Goal: Task Accomplishment & Management: Manage account settings

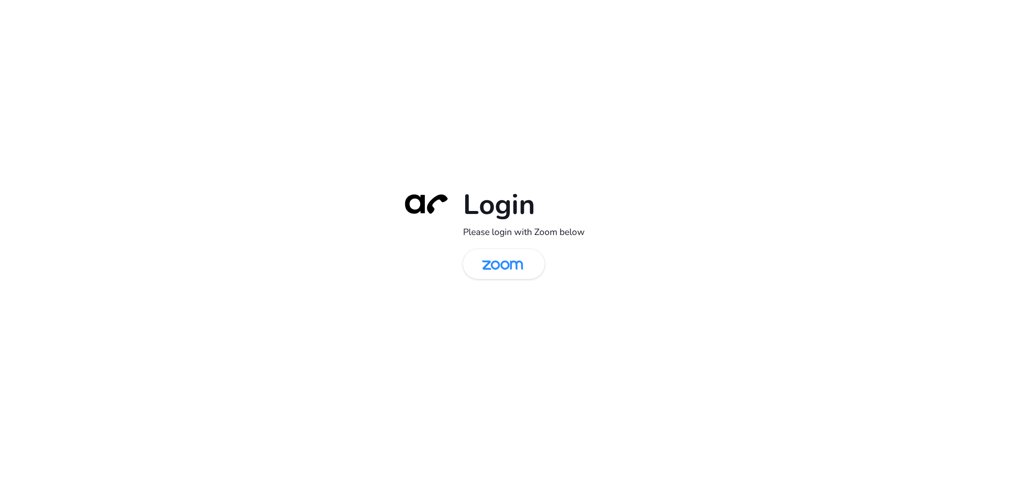
click at [513, 256] on img at bounding box center [502, 265] width 59 height 28
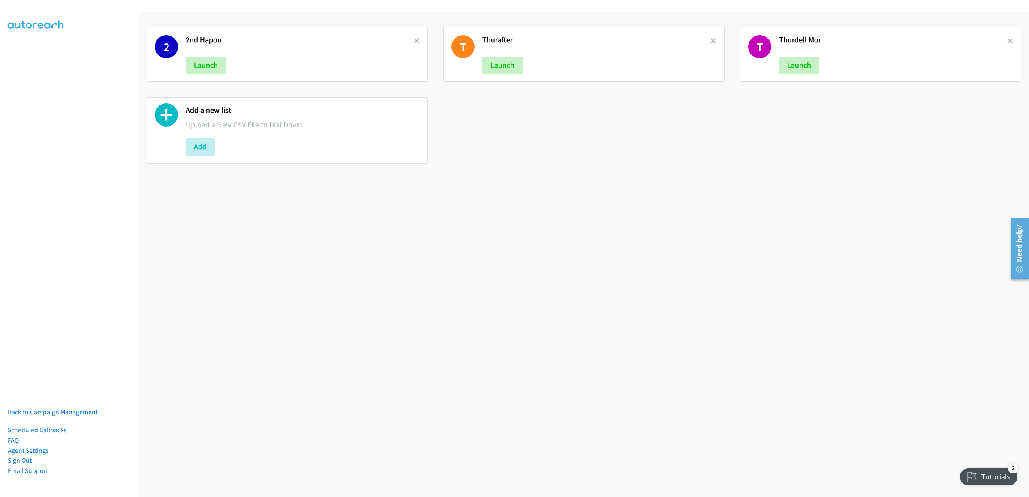
click at [414, 44] on link at bounding box center [417, 41] width 6 height 10
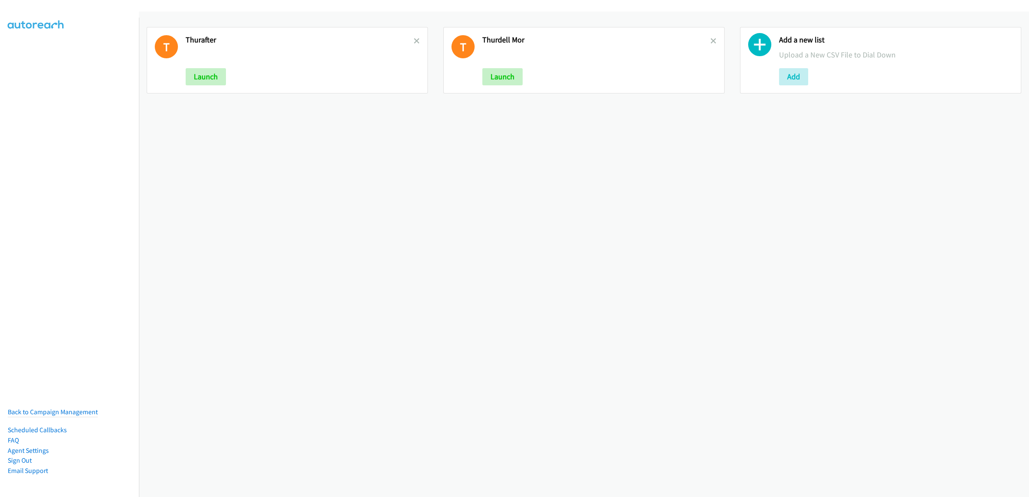
click at [414, 44] on link at bounding box center [417, 41] width 6 height 10
click at [483, 70] on button "Add" at bounding box center [497, 76] width 29 height 17
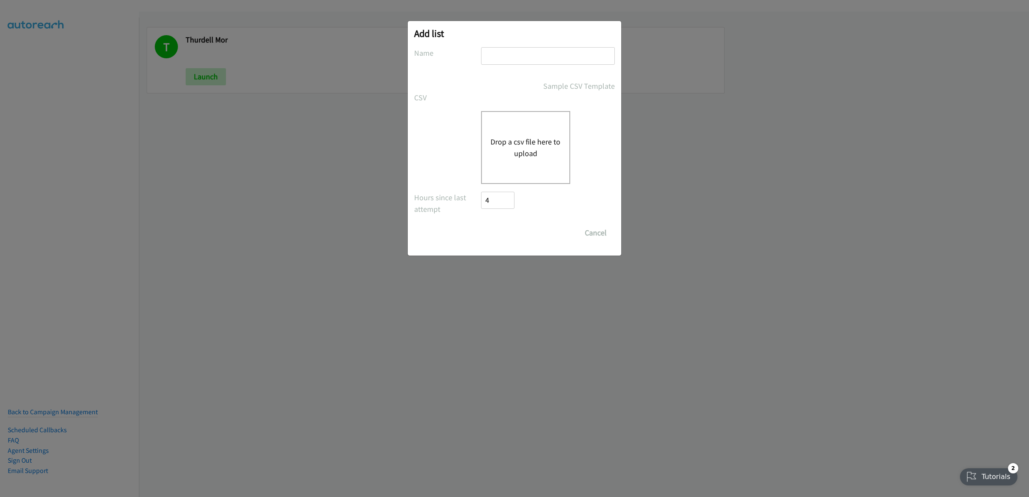
click at [498, 58] on input "text" at bounding box center [548, 56] width 134 height 18
type input "morfridell"
click at [550, 133] on div "Drop a csv file here to upload" at bounding box center [525, 147] width 89 height 73
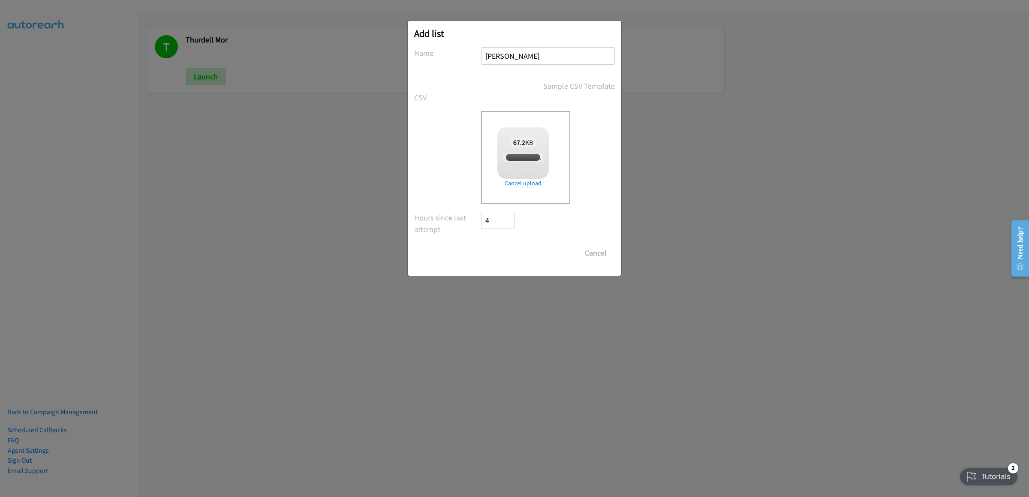
checkbox input "true"
click at [497, 250] on input "Save List" at bounding box center [503, 252] width 45 height 17
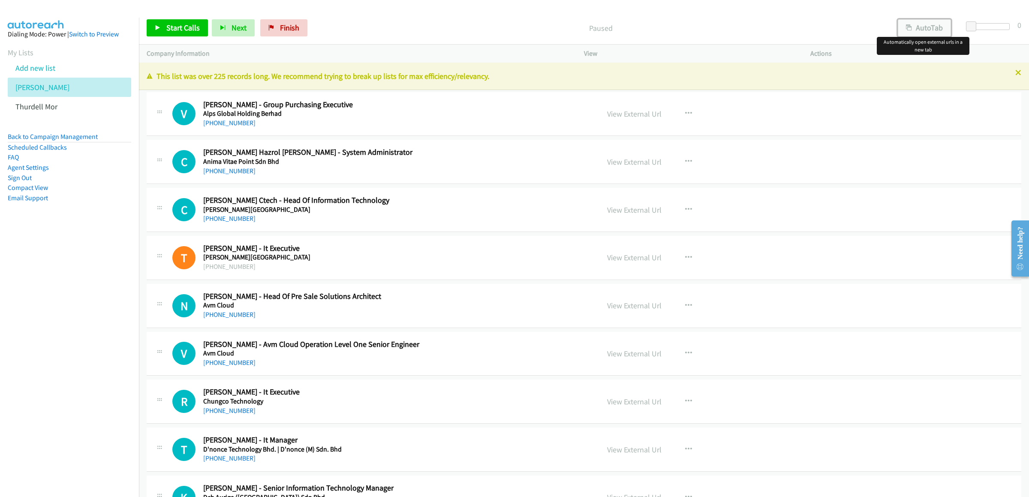
click at [926, 27] on button "AutoTab" at bounding box center [924, 27] width 53 height 17
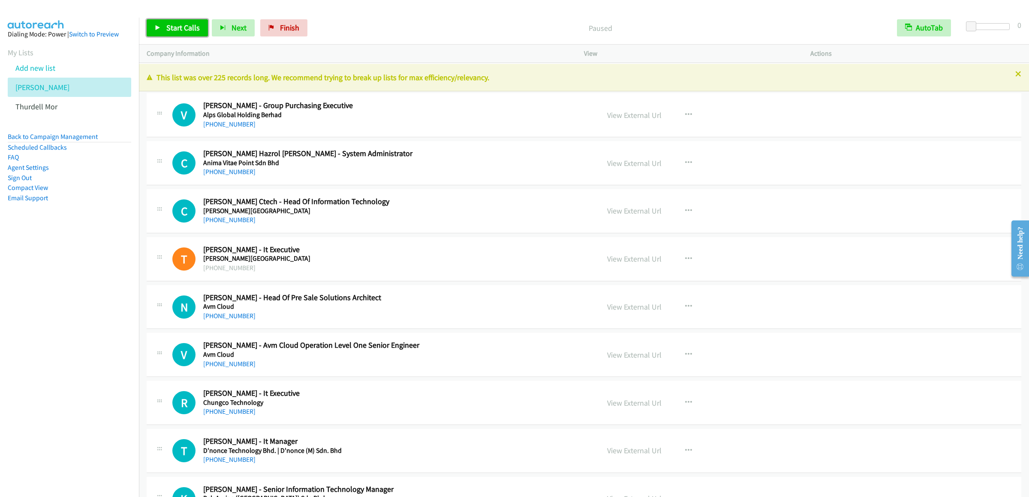
click at [183, 30] on span "Start Calls" at bounding box center [182, 28] width 33 height 10
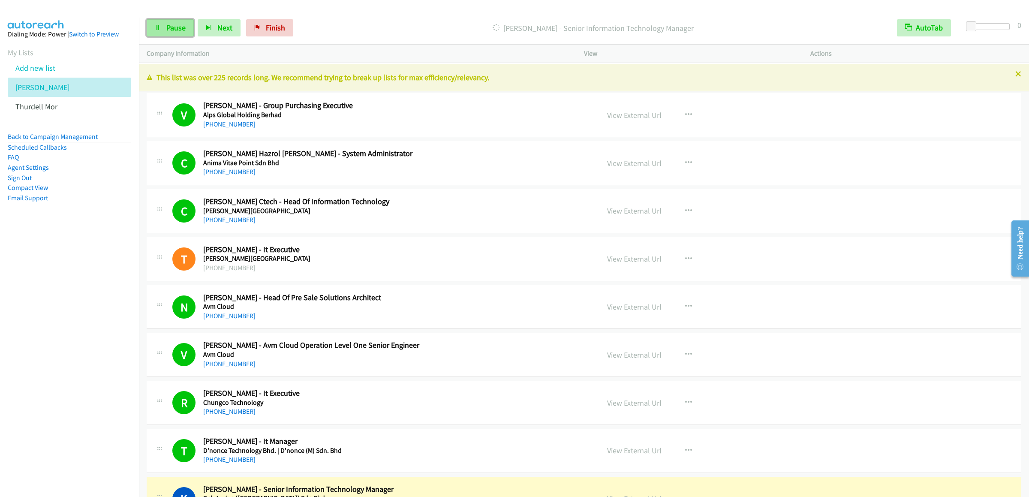
click at [160, 33] on link "Pause" at bounding box center [170, 27] width 47 height 17
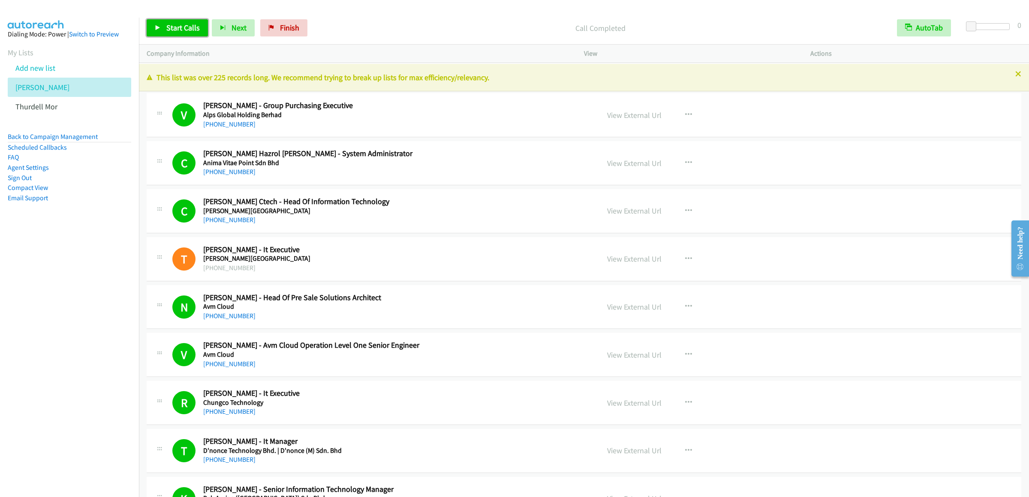
click at [167, 26] on span "Start Calls" at bounding box center [182, 28] width 33 height 10
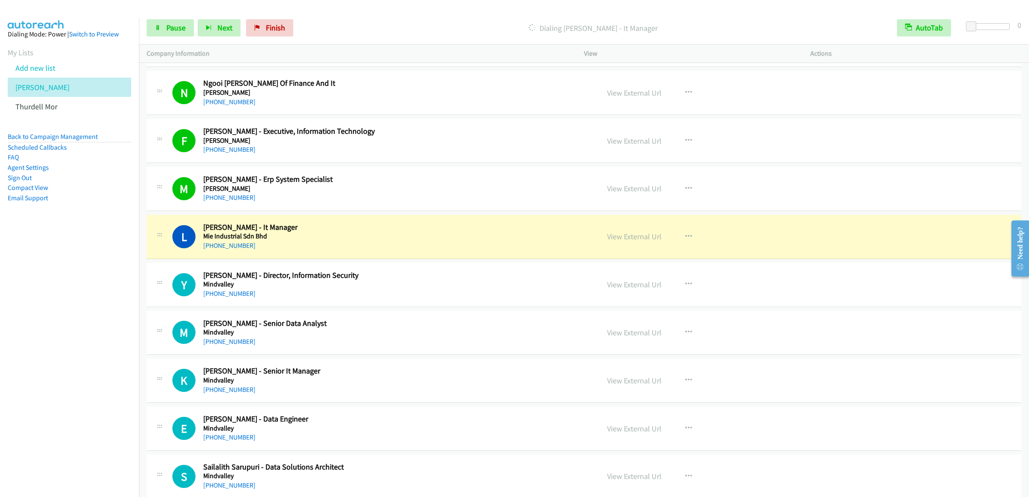
scroll to position [1115, 0]
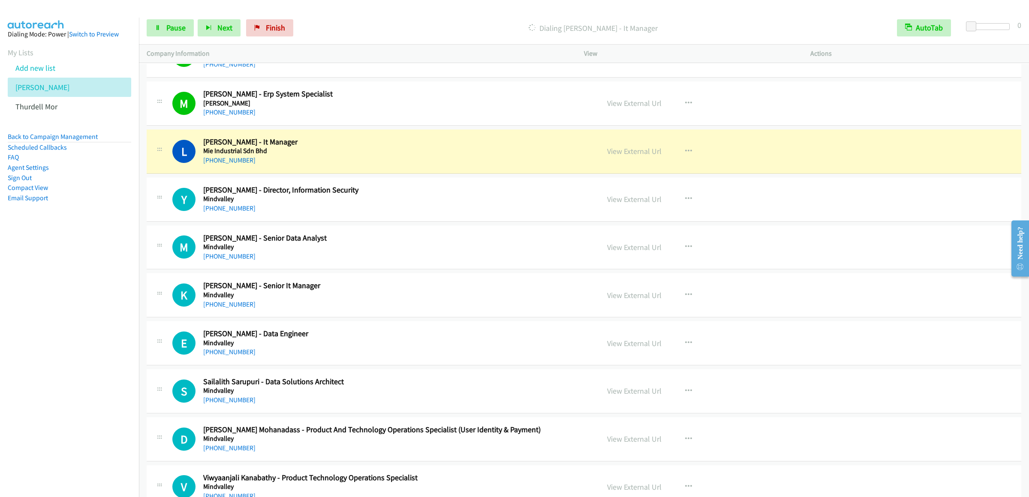
click at [175, 18] on div "Start Calls Pause Next Finish Dialing Lum Kai Hou - It Manager AutoTab AutoTab 0" at bounding box center [584, 28] width 890 height 33
click at [166, 34] on link "Pause" at bounding box center [170, 27] width 47 height 17
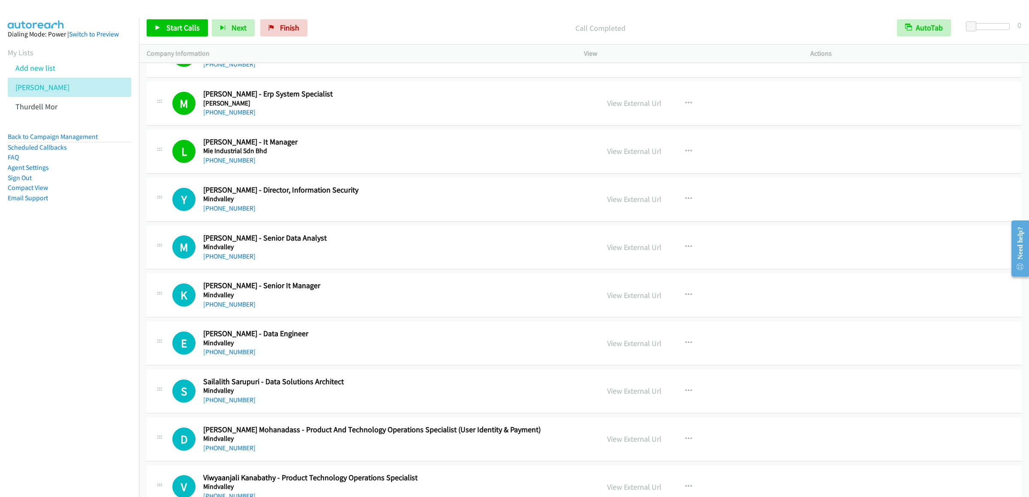
click at [157, 13] on div "Start Calls Pause Next Finish Call Completed AutoTab AutoTab 0" at bounding box center [584, 28] width 890 height 33
click at [184, 30] on span "Start Calls" at bounding box center [182, 28] width 33 height 10
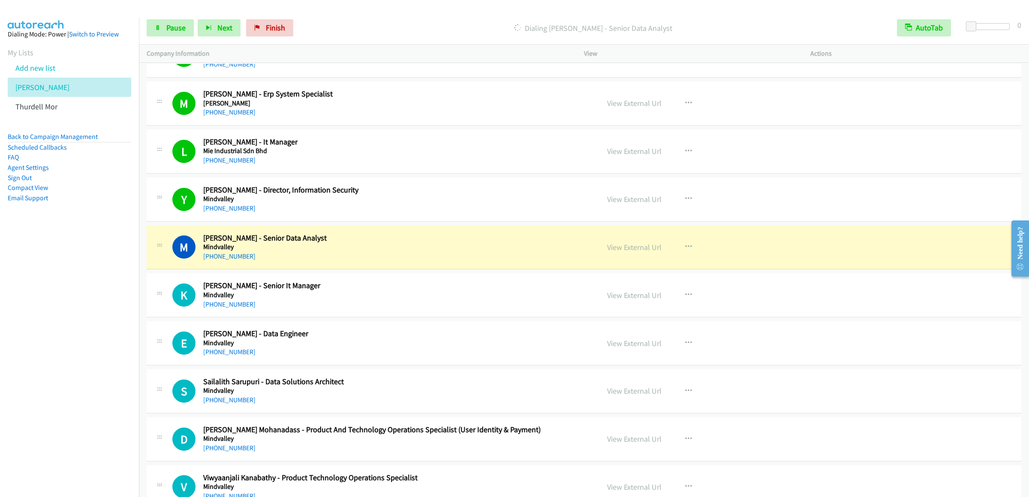
scroll to position [1287, 0]
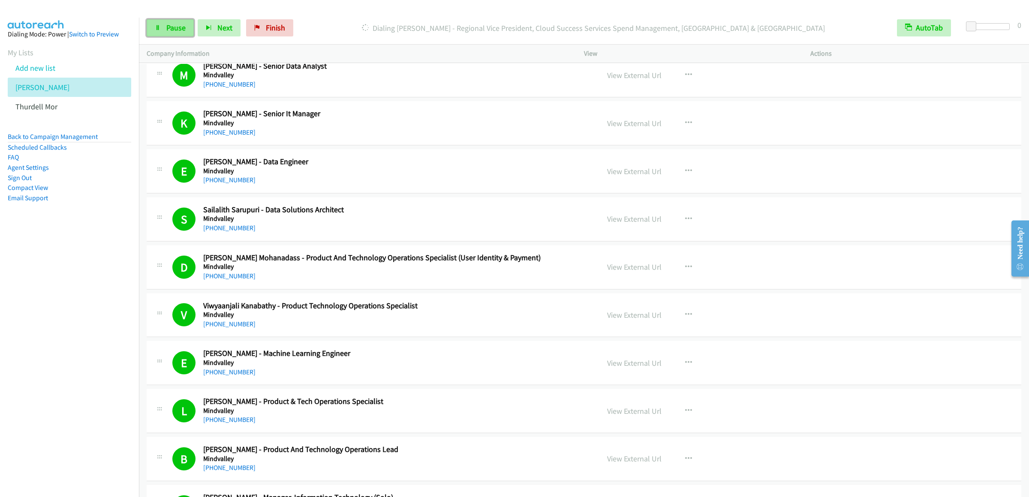
click at [175, 36] on link "Pause" at bounding box center [170, 27] width 47 height 17
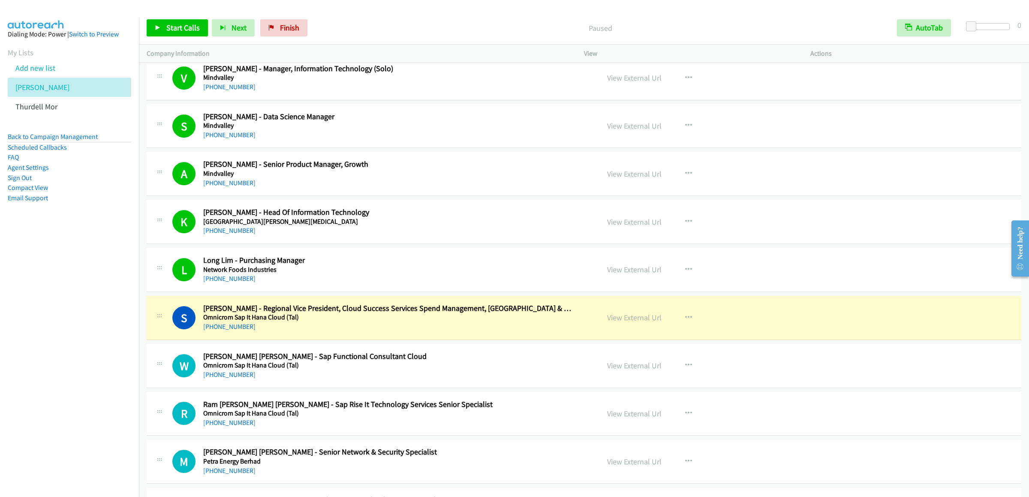
scroll to position [1887, 0]
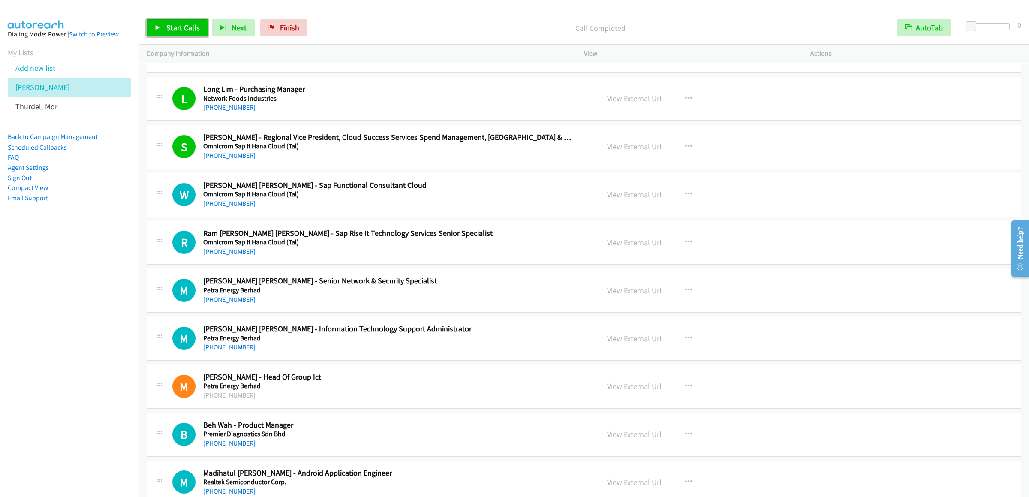
click at [160, 27] on icon at bounding box center [158, 28] width 6 height 6
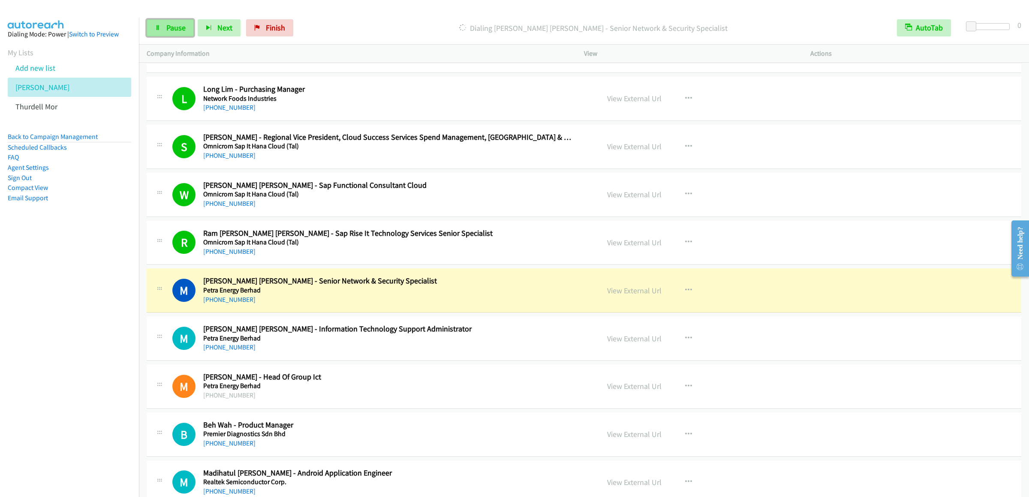
click at [170, 29] on span "Pause" at bounding box center [175, 28] width 19 height 10
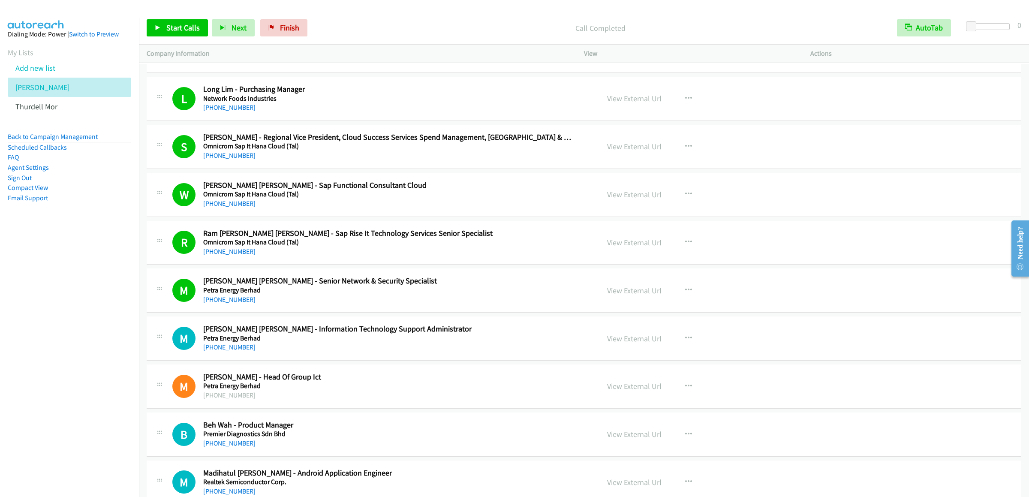
scroll to position [2059, 0]
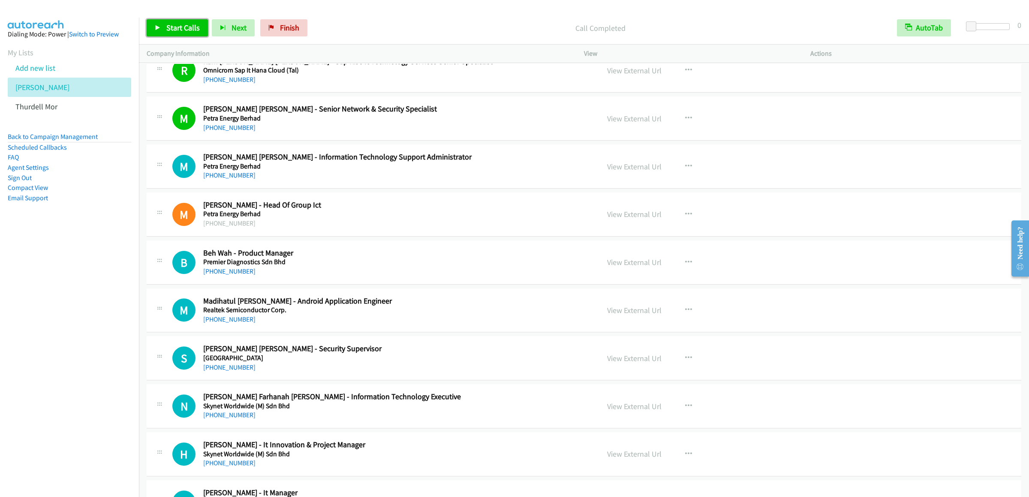
click at [172, 33] on link "Start Calls" at bounding box center [177, 27] width 61 height 17
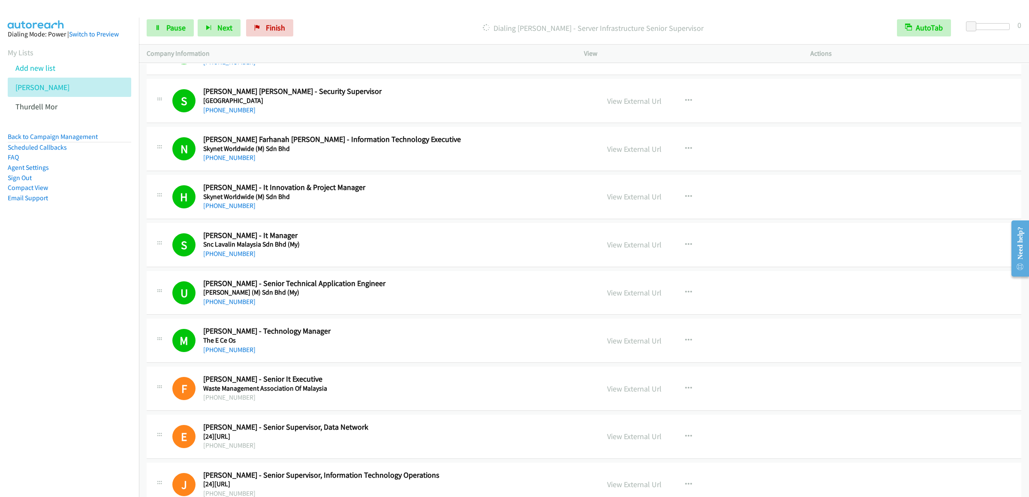
scroll to position [2488, 0]
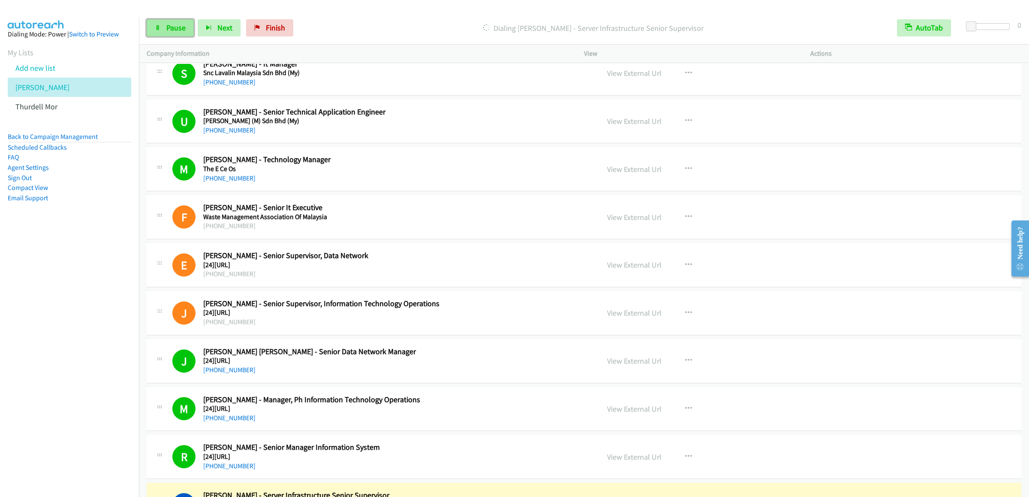
click at [175, 27] on span "Pause" at bounding box center [175, 28] width 19 height 10
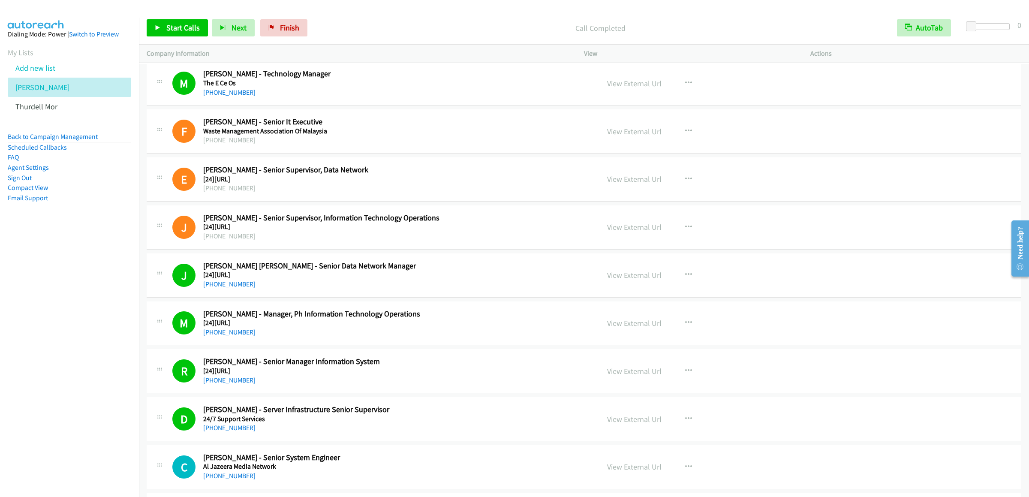
scroll to position [2745, 0]
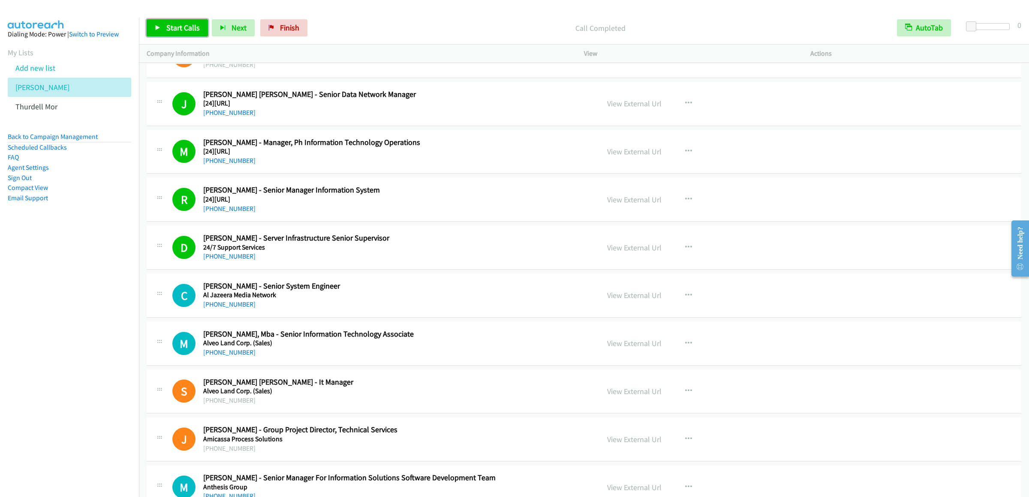
click at [170, 26] on span "Start Calls" at bounding box center [182, 28] width 33 height 10
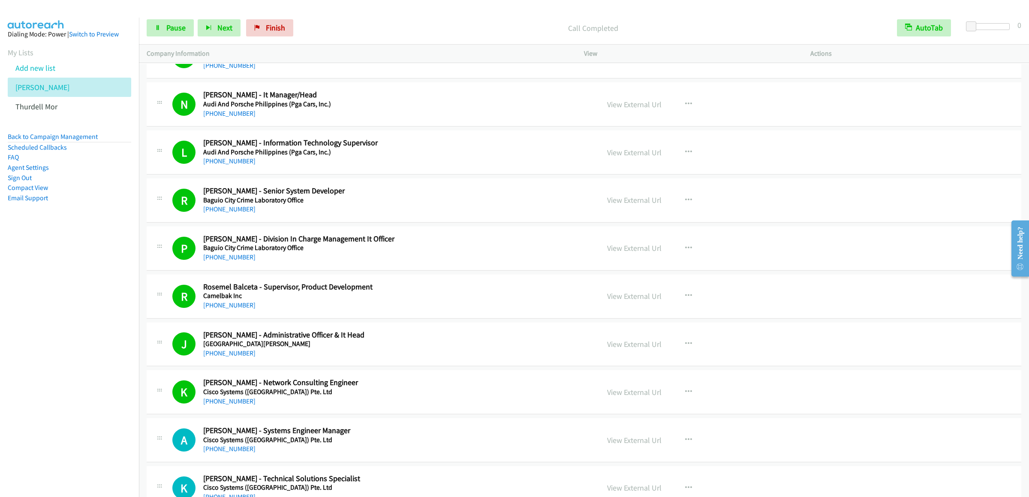
scroll to position [3577, 0]
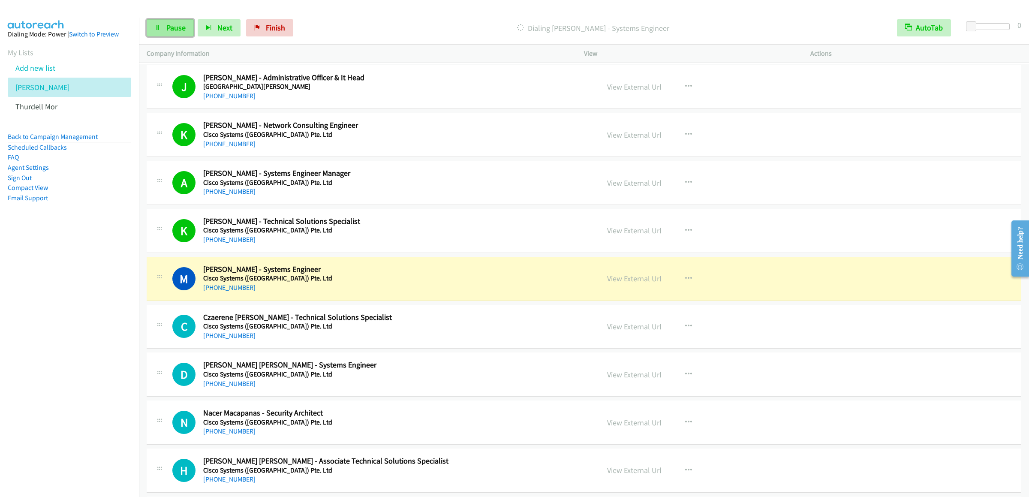
click at [165, 31] on link "Pause" at bounding box center [170, 27] width 47 height 17
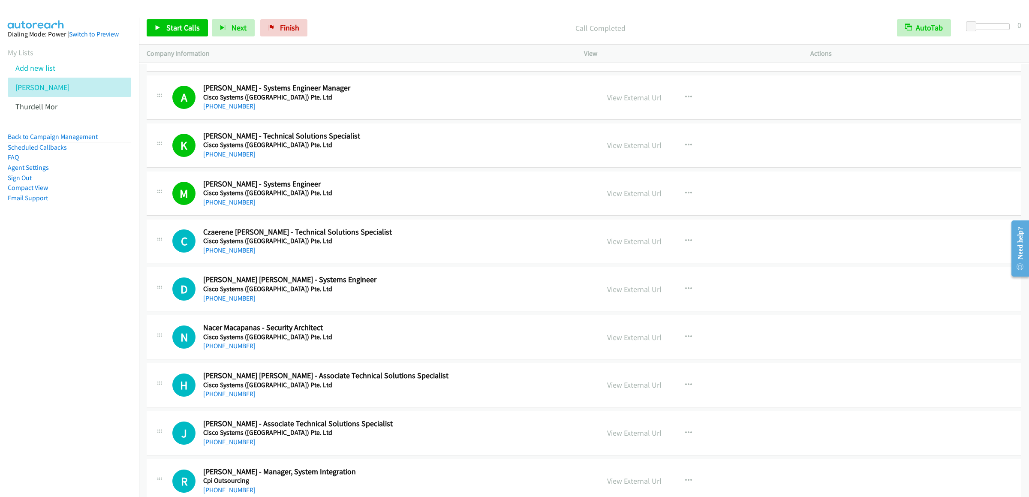
scroll to position [3749, 0]
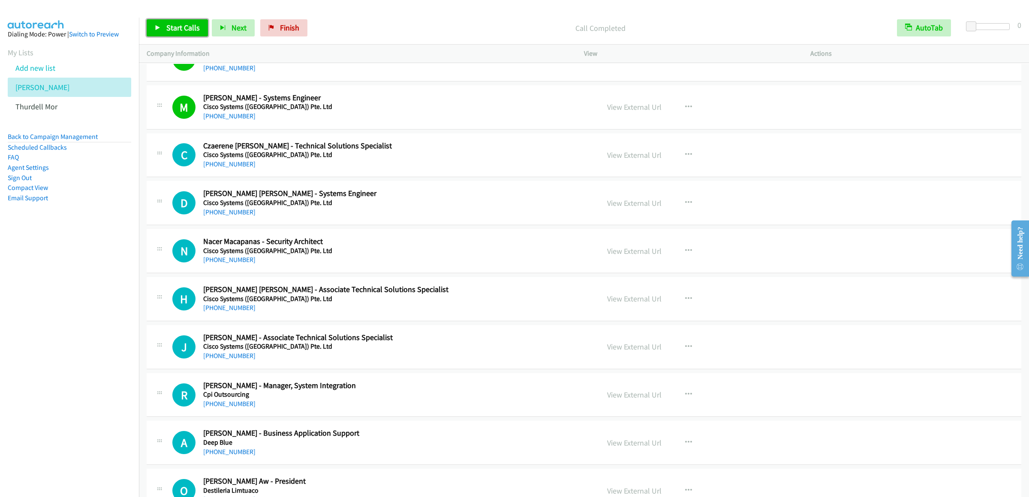
click at [165, 21] on link "Start Calls" at bounding box center [177, 27] width 61 height 17
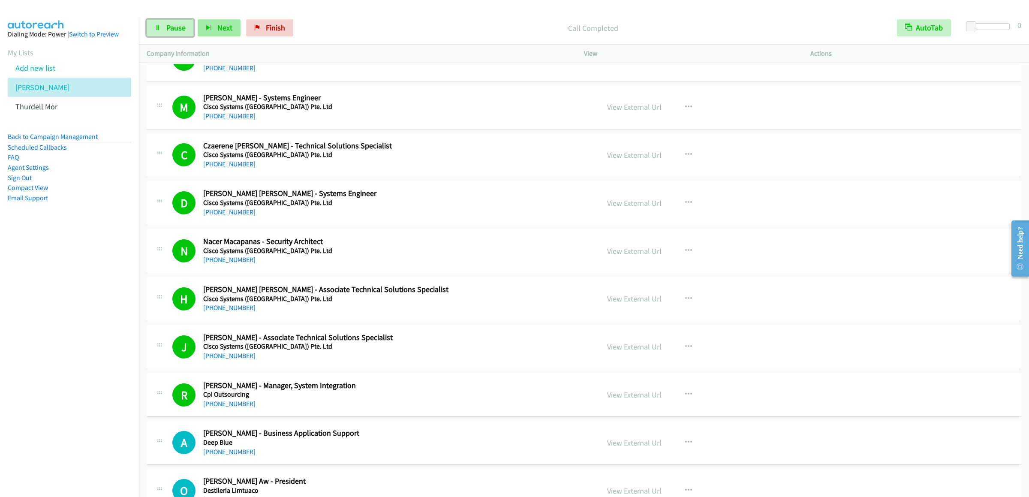
drag, startPoint x: 165, startPoint y: 24, endPoint x: 224, endPoint y: 33, distance: 60.3
click at [165, 24] on link "Pause" at bounding box center [170, 27] width 47 height 17
click at [156, 17] on div "Start Calls Pause Next Finish Call Completed AutoTab AutoTab 0" at bounding box center [584, 28] width 890 height 33
click at [181, 35] on link "Start Calls" at bounding box center [177, 27] width 61 height 17
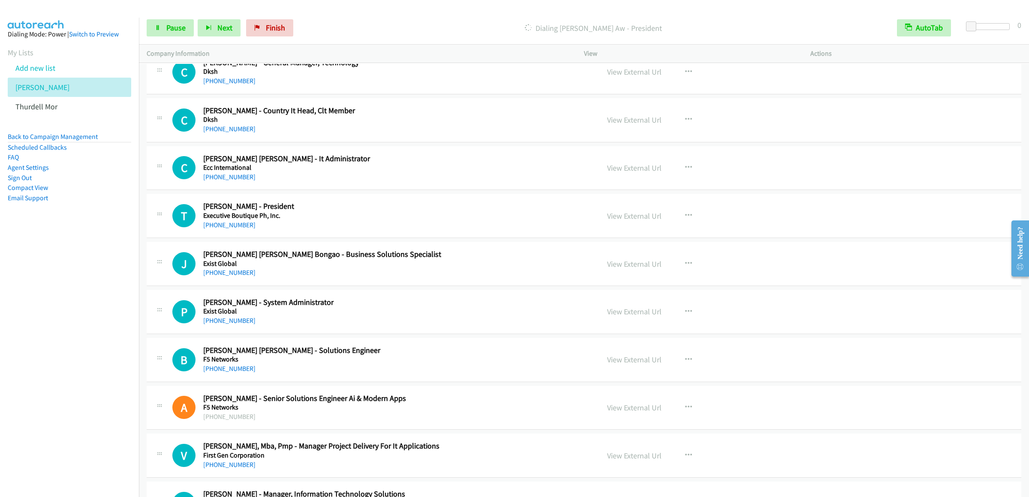
scroll to position [4006, 0]
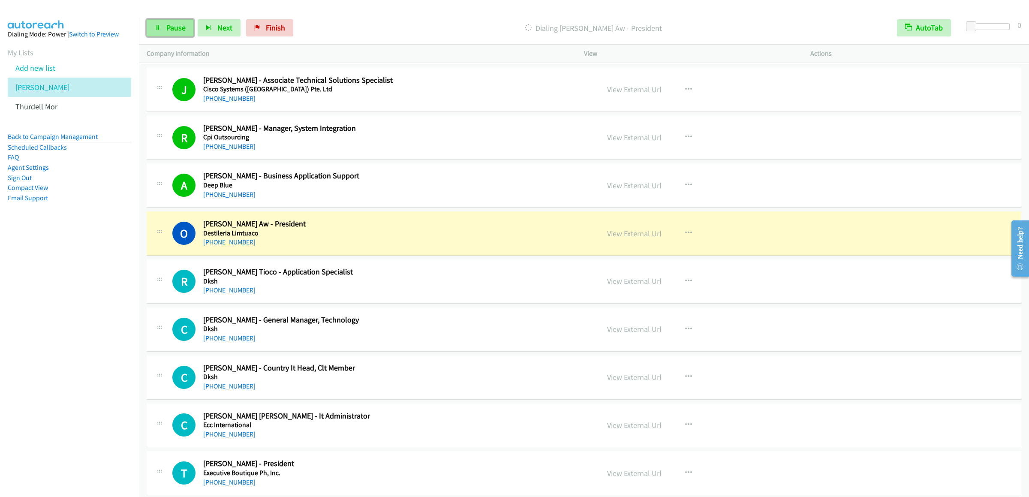
click at [160, 23] on link "Pause" at bounding box center [170, 27] width 47 height 17
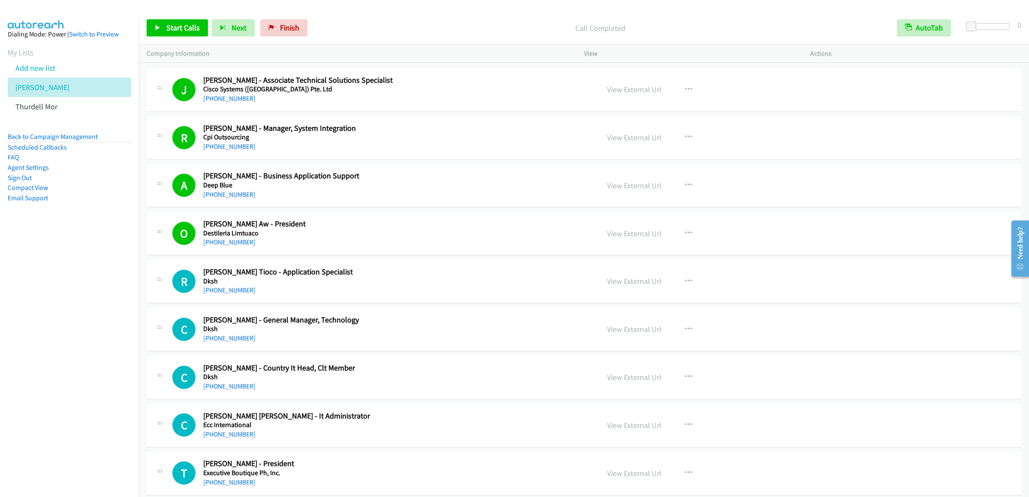
click at [174, 18] on div "Start Calls Pause Next Finish Call Completed AutoTab AutoTab 0" at bounding box center [584, 28] width 890 height 33
click at [172, 21] on link "Start Calls" at bounding box center [177, 27] width 61 height 17
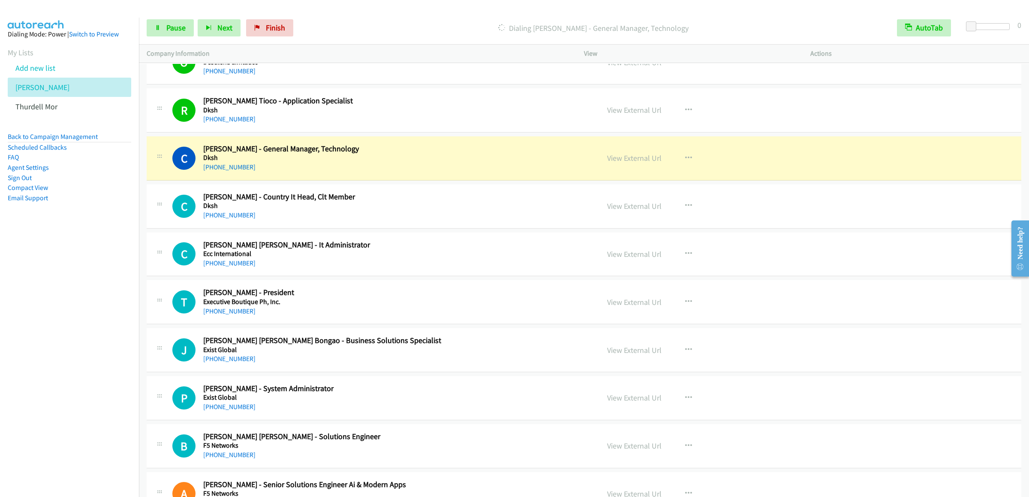
scroll to position [4263, 0]
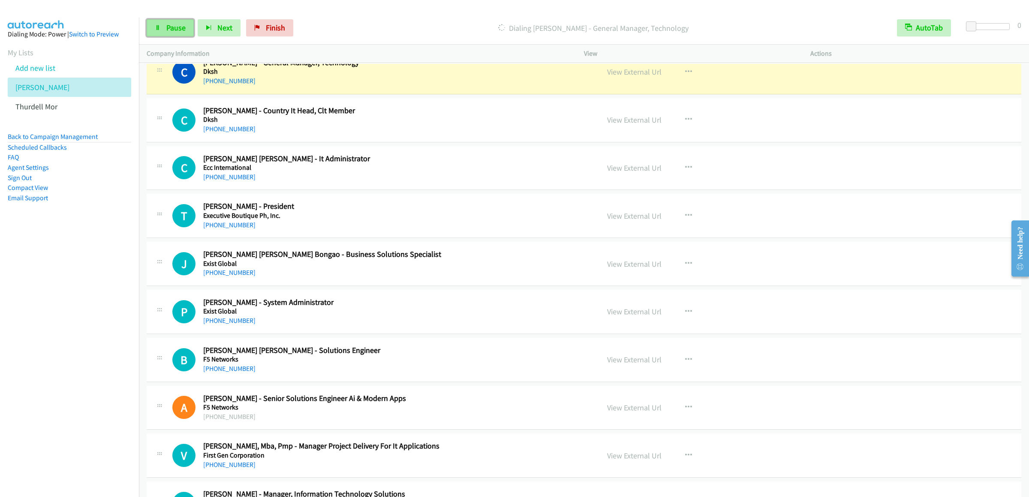
click at [156, 23] on link "Pause" at bounding box center [170, 27] width 47 height 17
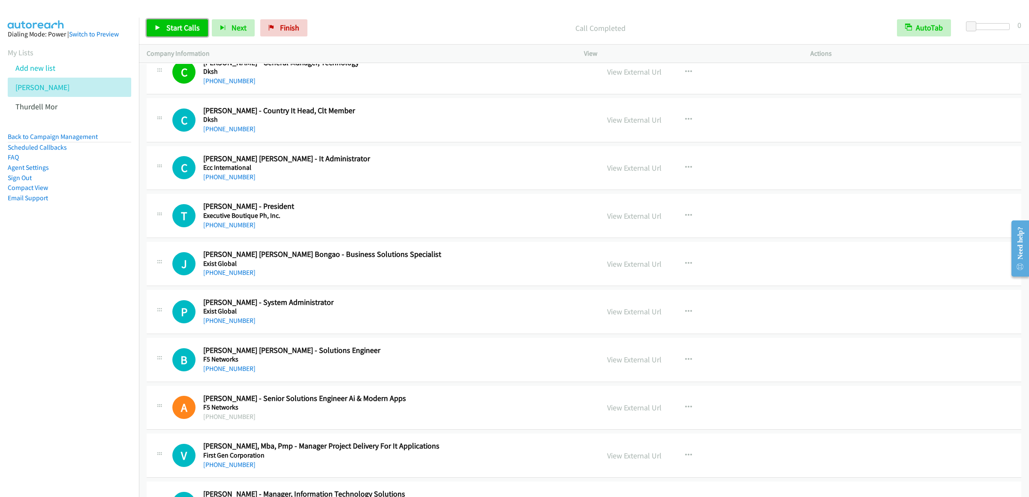
click at [188, 28] on span "Start Calls" at bounding box center [182, 28] width 33 height 10
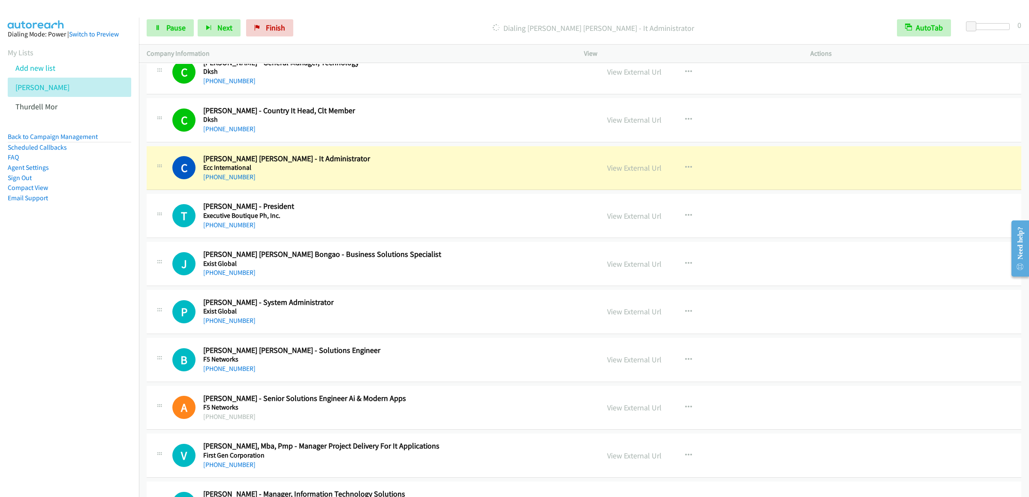
scroll to position [4349, 0]
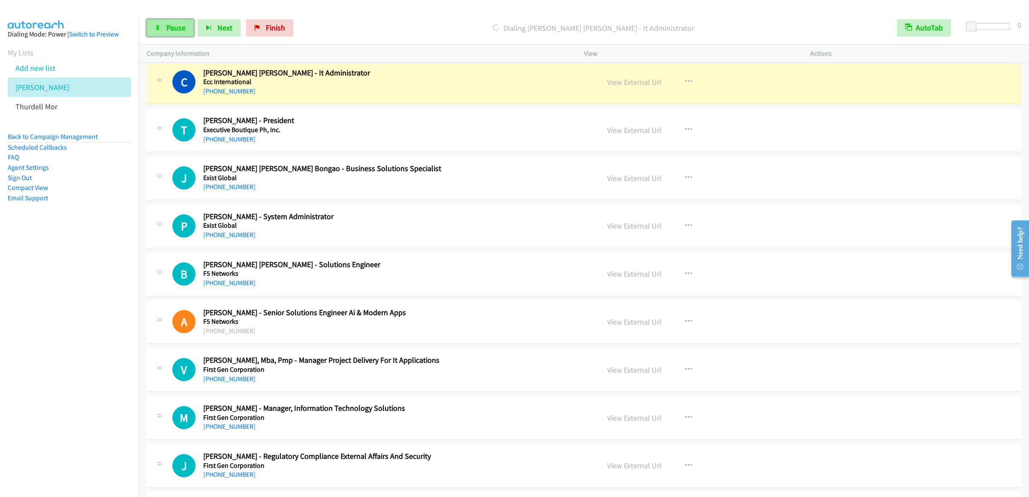
click at [191, 29] on link "Pause" at bounding box center [170, 27] width 47 height 17
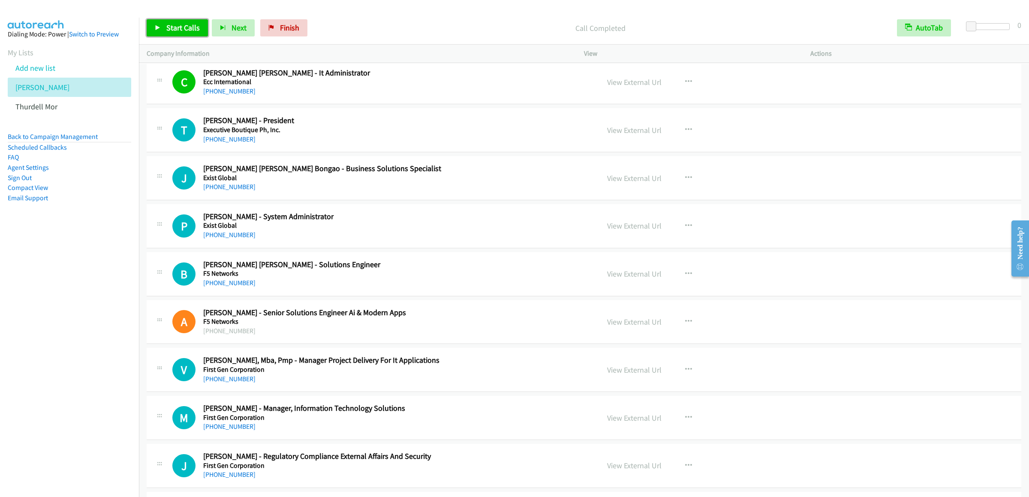
click at [179, 27] on span "Start Calls" at bounding box center [182, 28] width 33 height 10
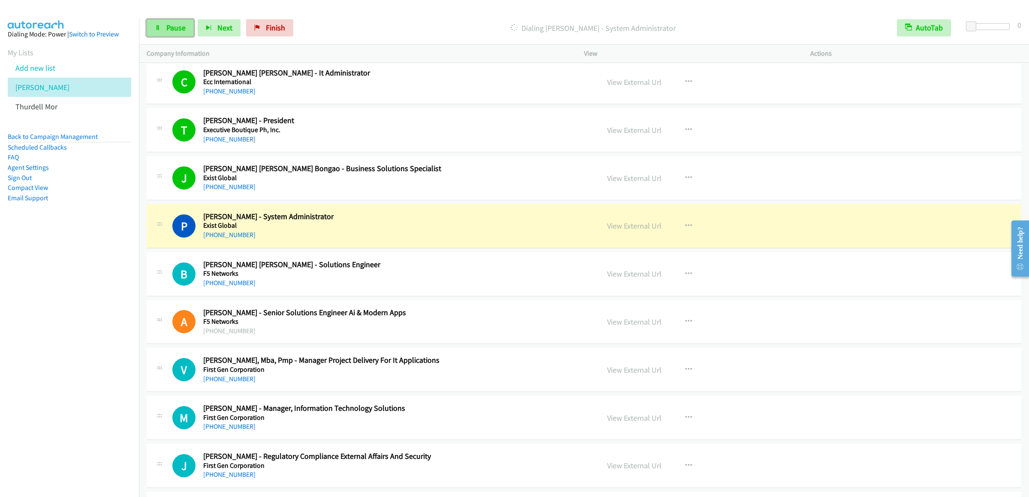
click at [183, 33] on link "Pause" at bounding box center [170, 27] width 47 height 17
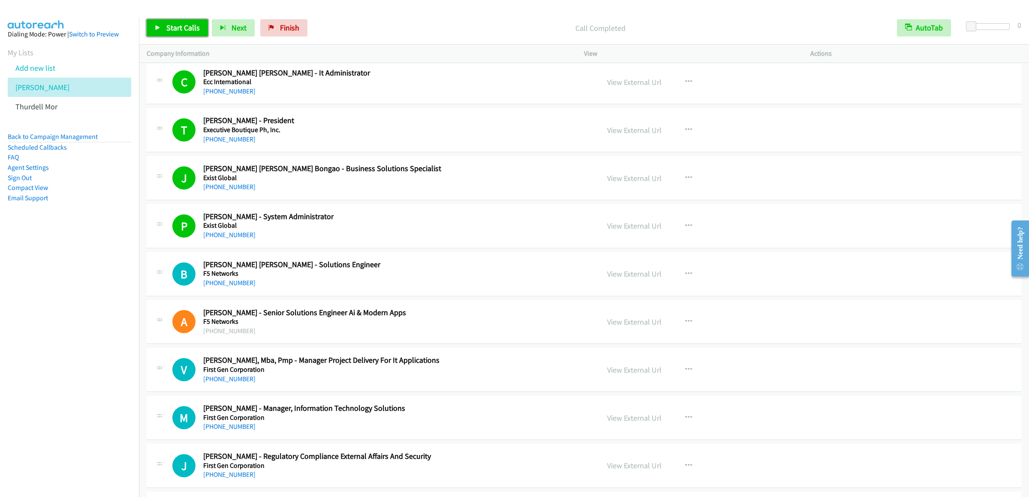
click at [174, 26] on span "Start Calls" at bounding box center [182, 28] width 33 height 10
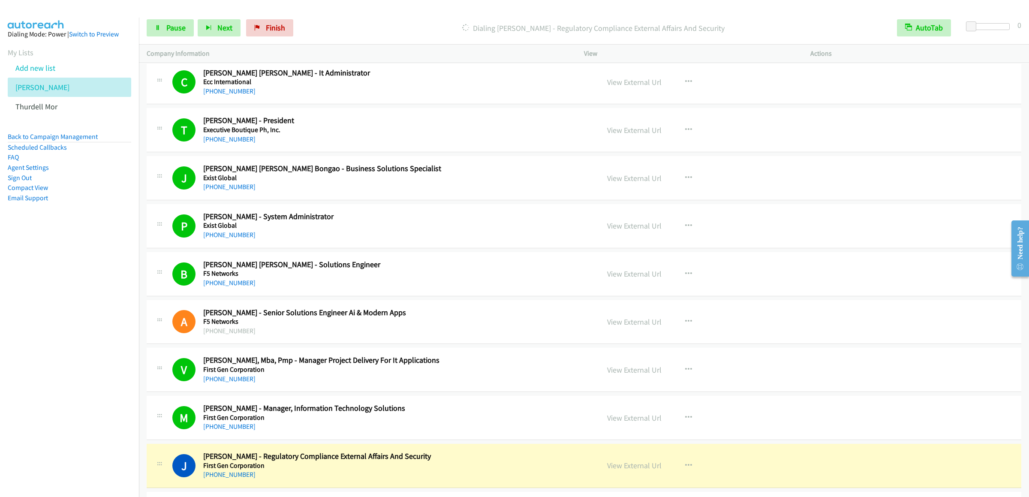
scroll to position [4692, 0]
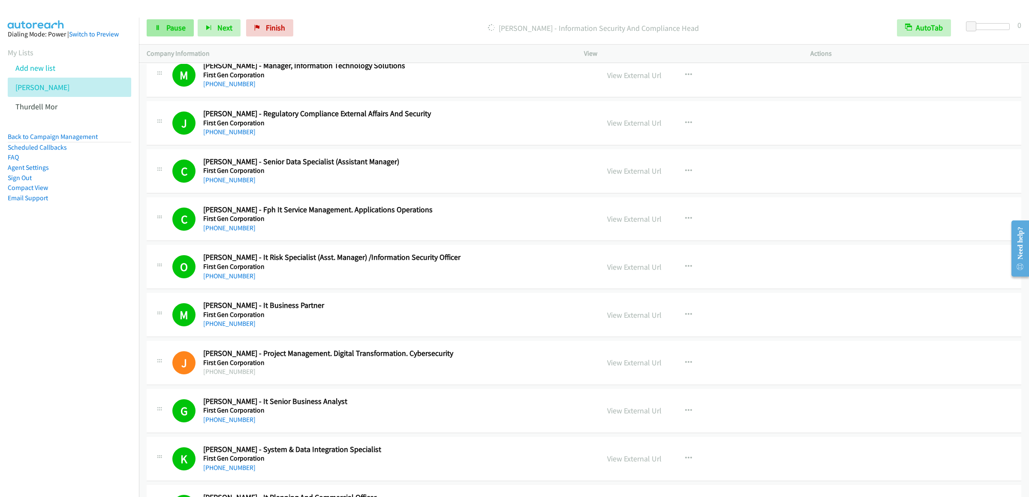
click at [152, 18] on div "Start Calls Pause Next Finish Dialing Jerson Padilla - Information Security And…" at bounding box center [584, 28] width 890 height 33
click at [160, 26] on icon at bounding box center [158, 28] width 6 height 6
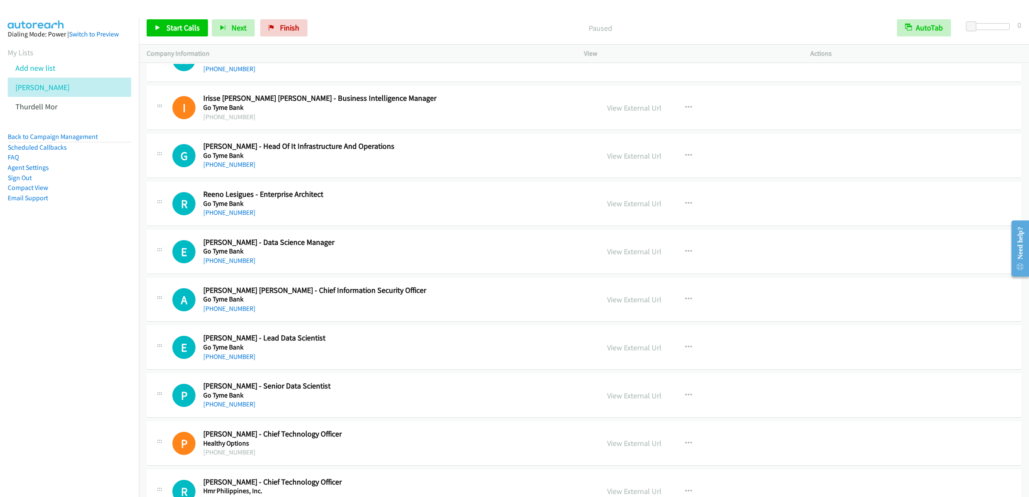
scroll to position [5293, 0]
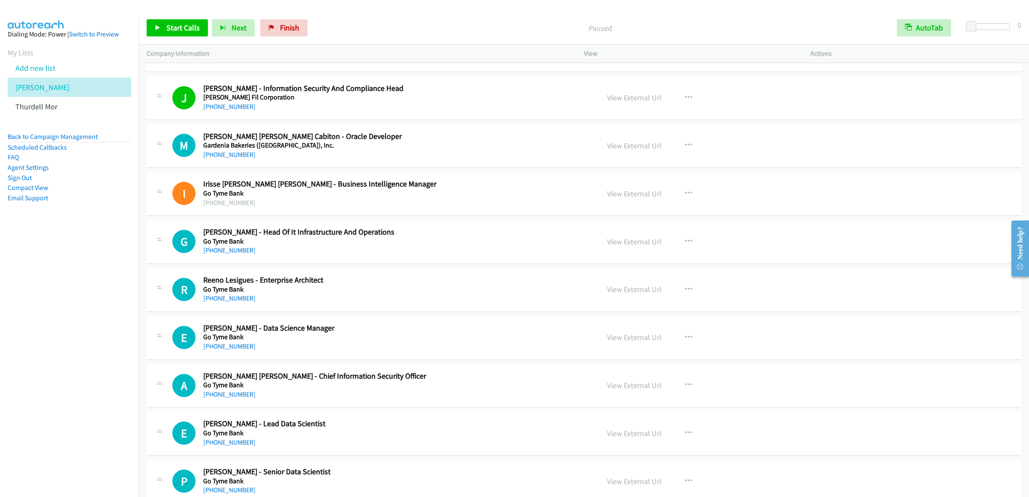
click at [180, 39] on div "Start Calls Pause Next Finish Paused AutoTab AutoTab 0" at bounding box center [584, 28] width 890 height 33
click at [183, 30] on span "Start Calls" at bounding box center [182, 28] width 33 height 10
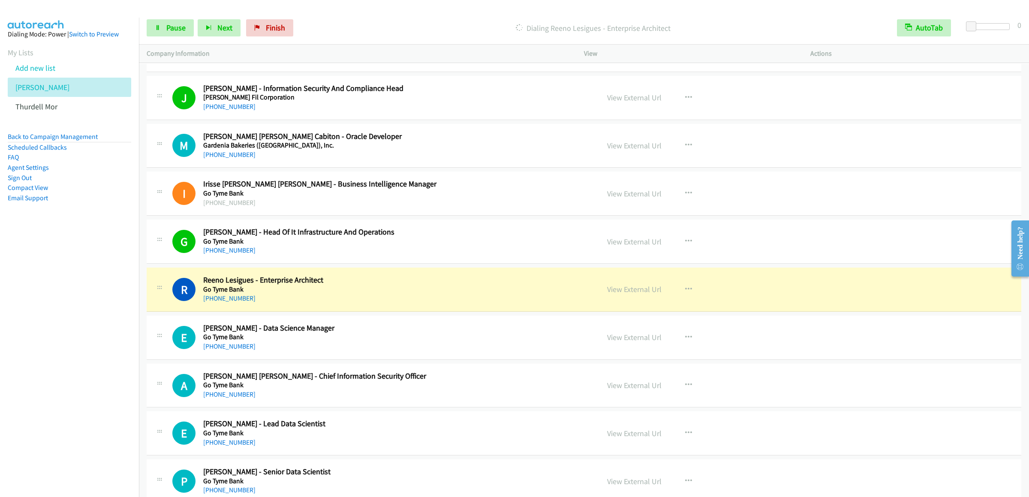
scroll to position [5464, 0]
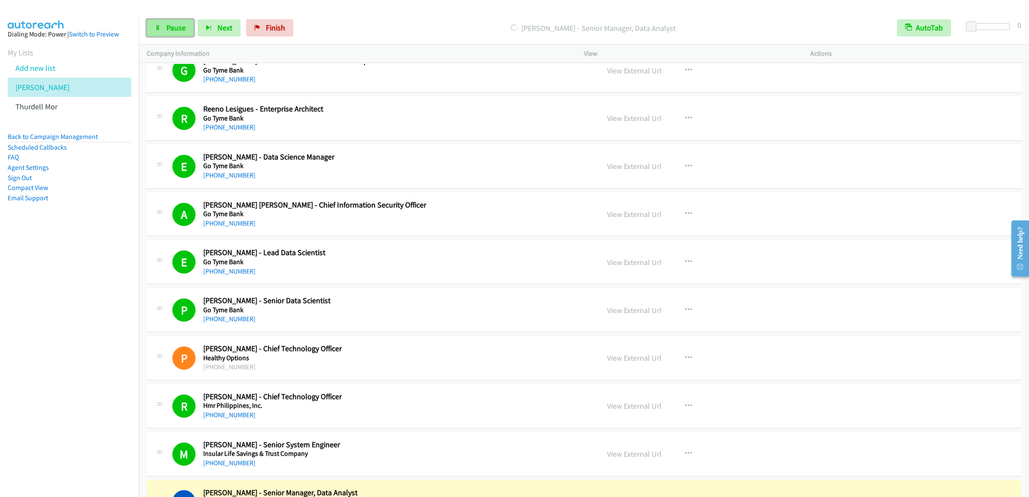
click at [159, 33] on link "Pause" at bounding box center [170, 27] width 47 height 17
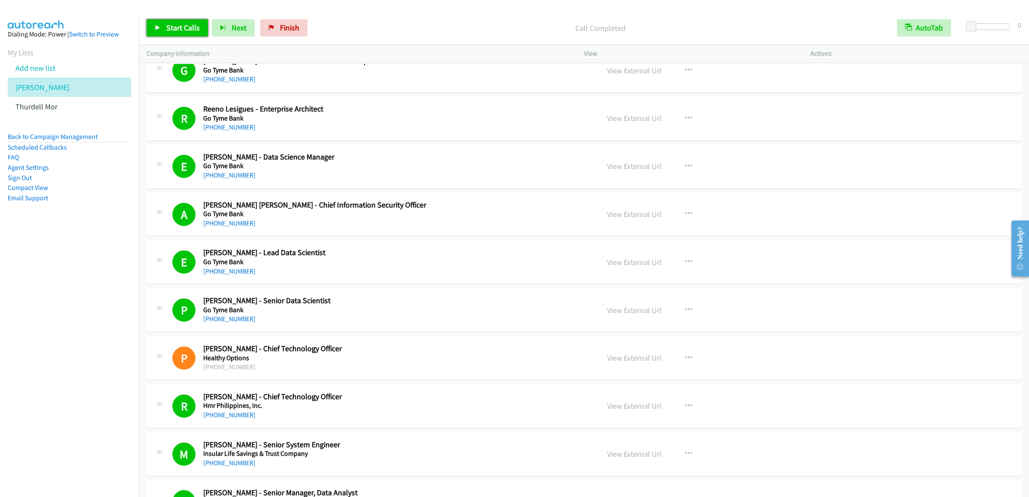
click at [165, 26] on link "Start Calls" at bounding box center [177, 27] width 61 height 17
click at [148, 33] on link "Pause" at bounding box center [170, 27] width 47 height 17
click at [170, 22] on link "Start Calls" at bounding box center [177, 27] width 61 height 17
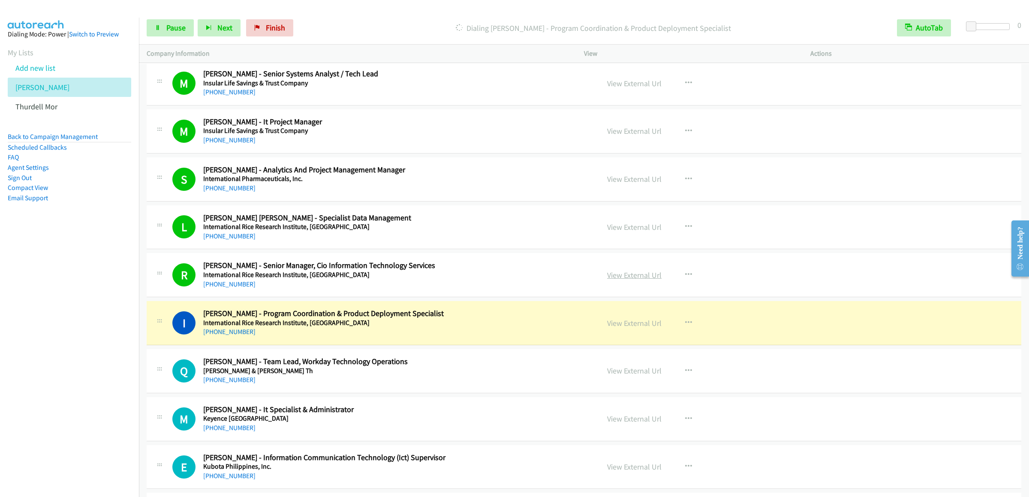
scroll to position [6151, 0]
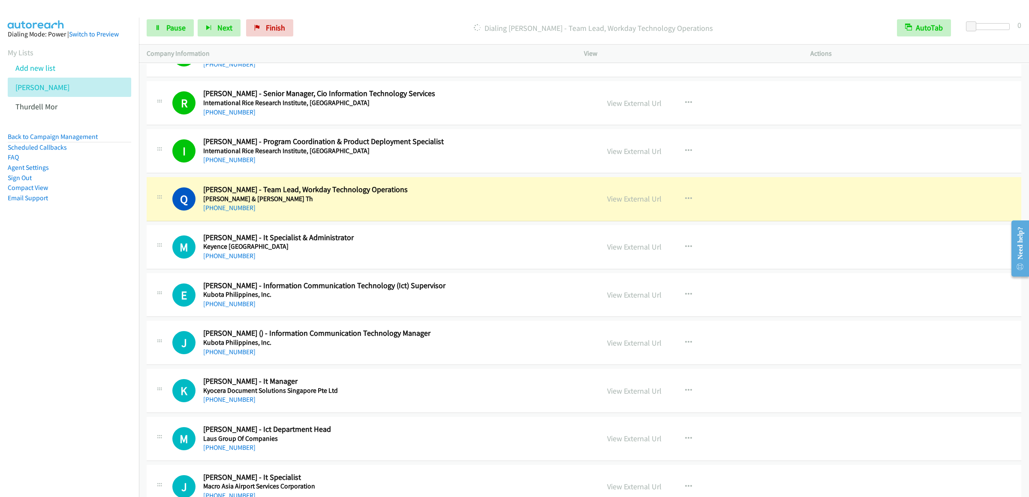
drag, startPoint x: 162, startPoint y: 38, endPoint x: 317, endPoint y: 0, distance: 159.4
click at [162, 38] on div "Start Calls Pause Next Finish Dialing Quirino Luis C. - Team Lead, Workday Tech…" at bounding box center [584, 28] width 890 height 33
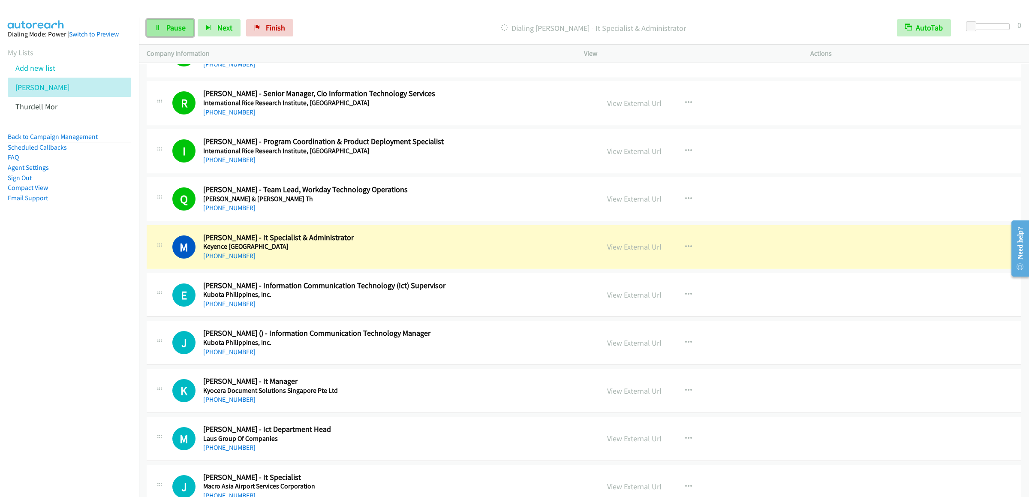
drag, startPoint x: 173, startPoint y: 20, endPoint x: 173, endPoint y: 26, distance: 6.4
click at [173, 21] on link "Pause" at bounding box center [170, 27] width 47 height 17
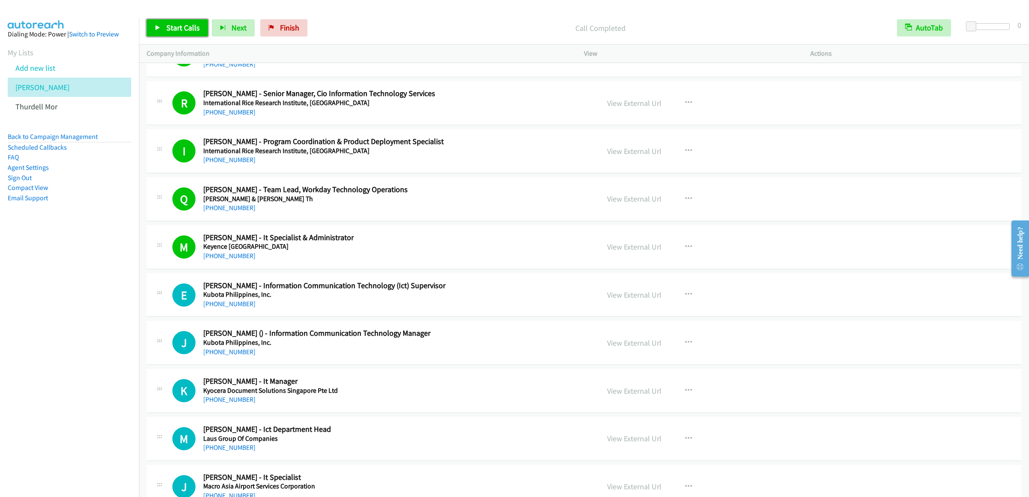
click at [187, 36] on link "Start Calls" at bounding box center [177, 27] width 61 height 17
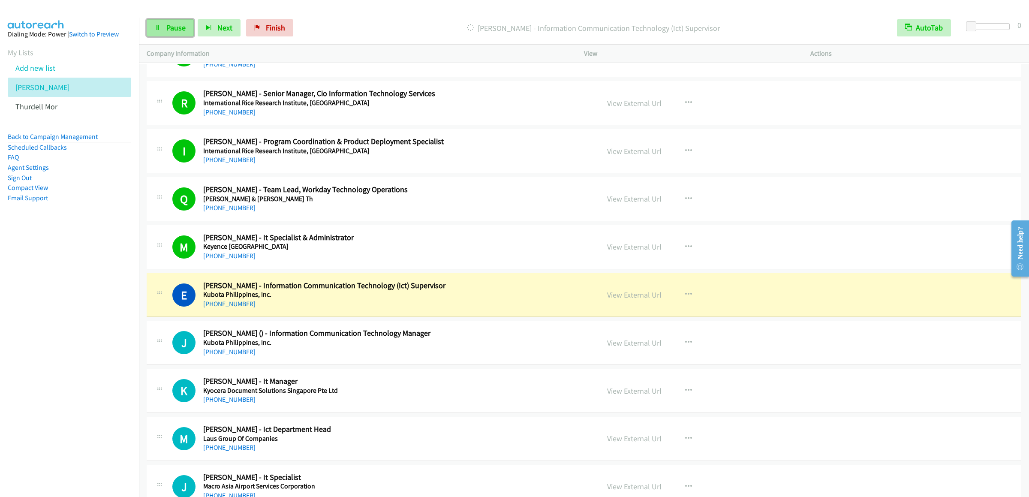
click at [168, 22] on link "Pause" at bounding box center [170, 27] width 47 height 17
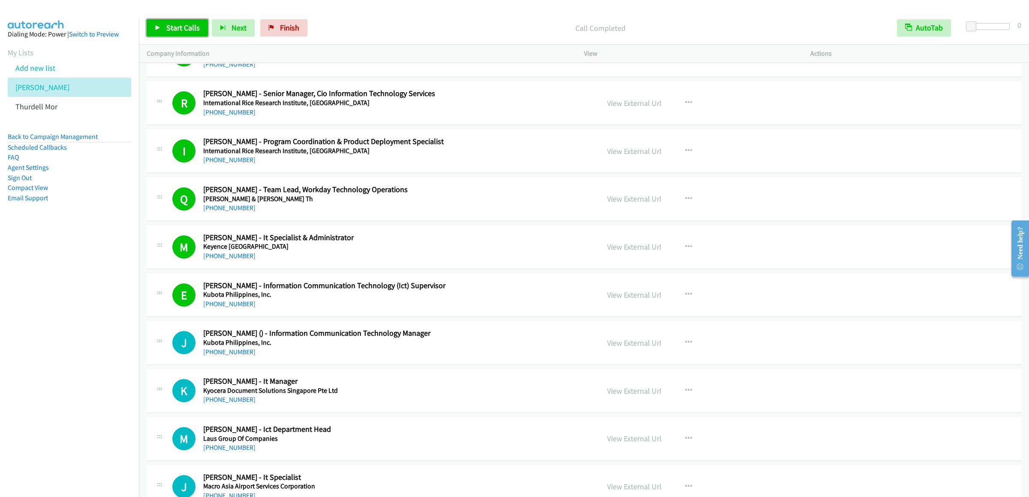
click at [186, 28] on span "Start Calls" at bounding box center [182, 28] width 33 height 10
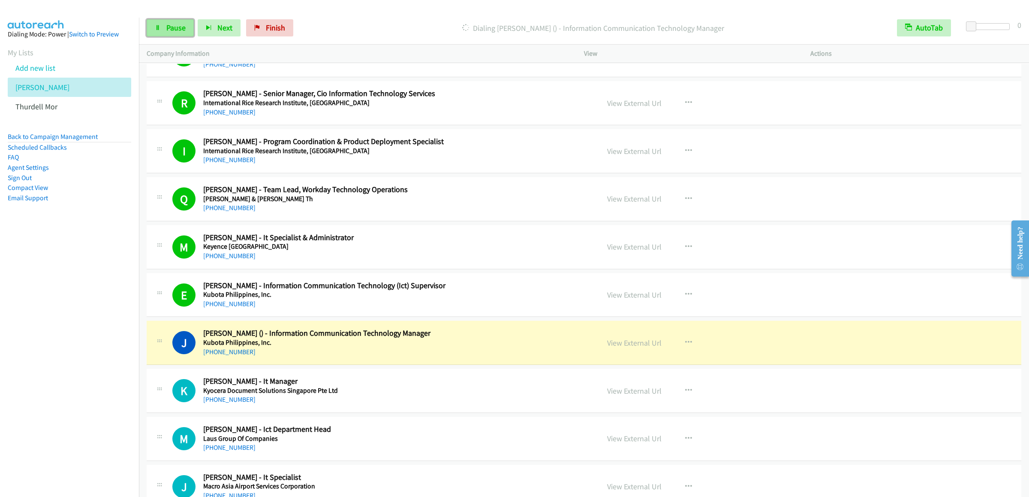
click at [152, 22] on link "Pause" at bounding box center [170, 27] width 47 height 17
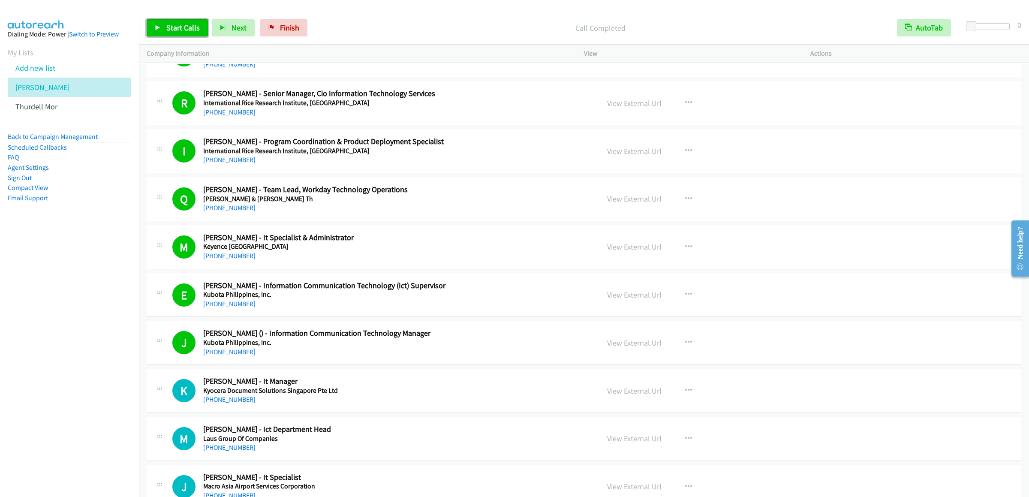
click at [187, 27] on span "Start Calls" at bounding box center [182, 28] width 33 height 10
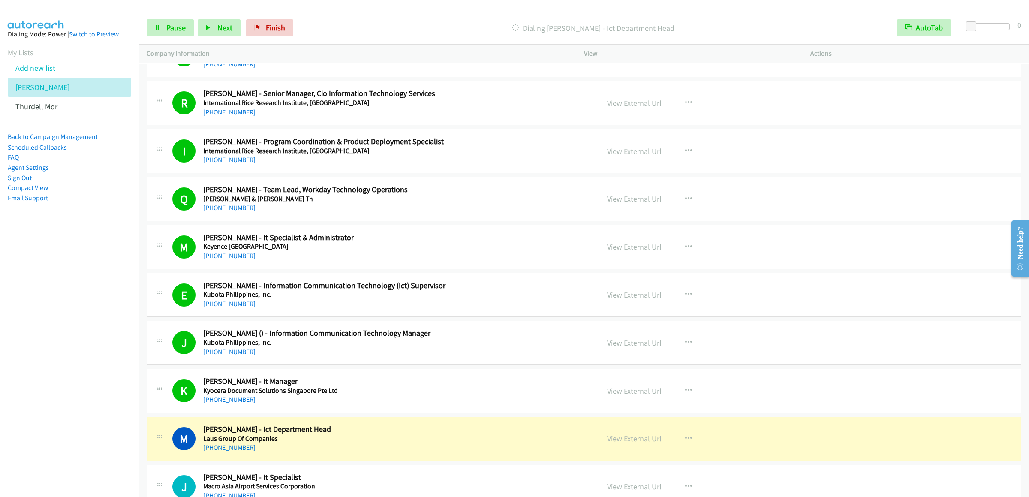
click at [145, 33] on div "Start Calls Pause Next Finish Dialing Marvin Manaloto - Ict Department Head Aut…" at bounding box center [584, 28] width 890 height 33
click at [156, 30] on icon at bounding box center [158, 28] width 6 height 6
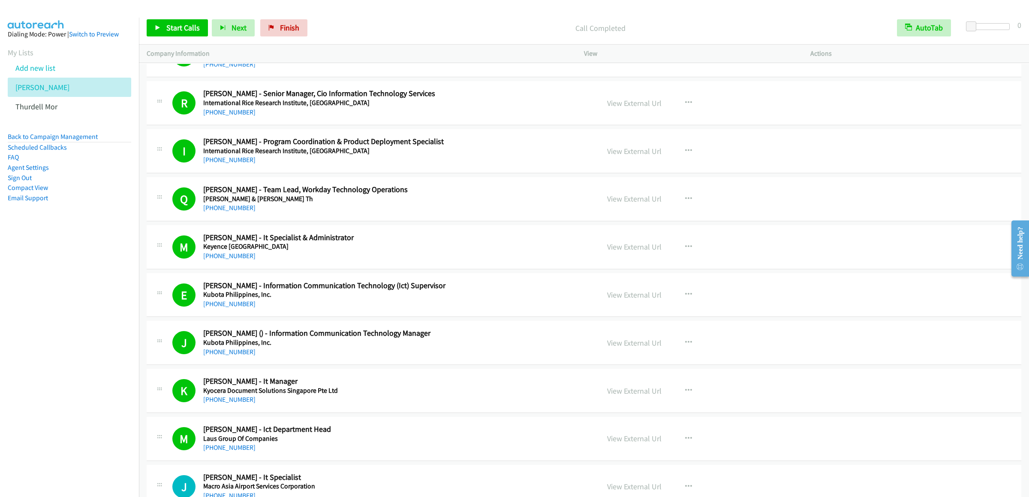
scroll to position [6493, 0]
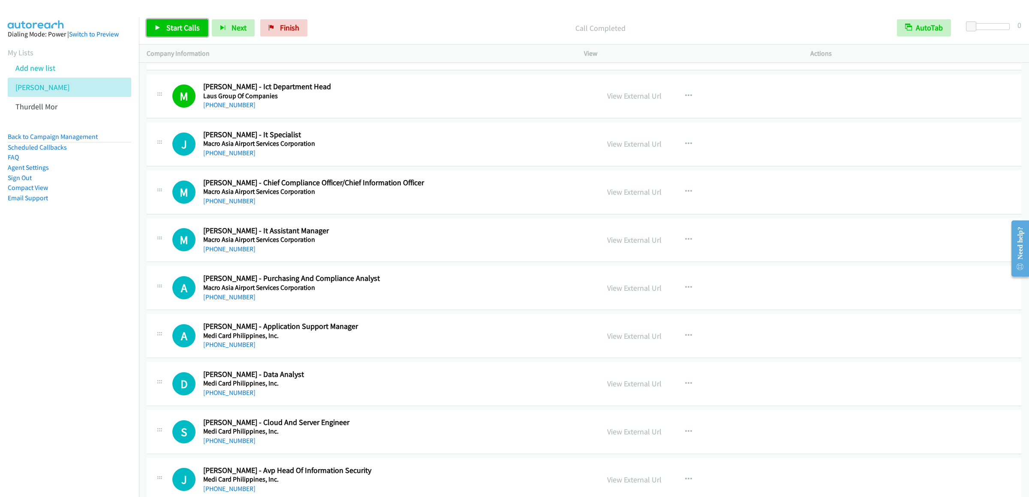
click at [174, 30] on span "Start Calls" at bounding box center [182, 28] width 33 height 10
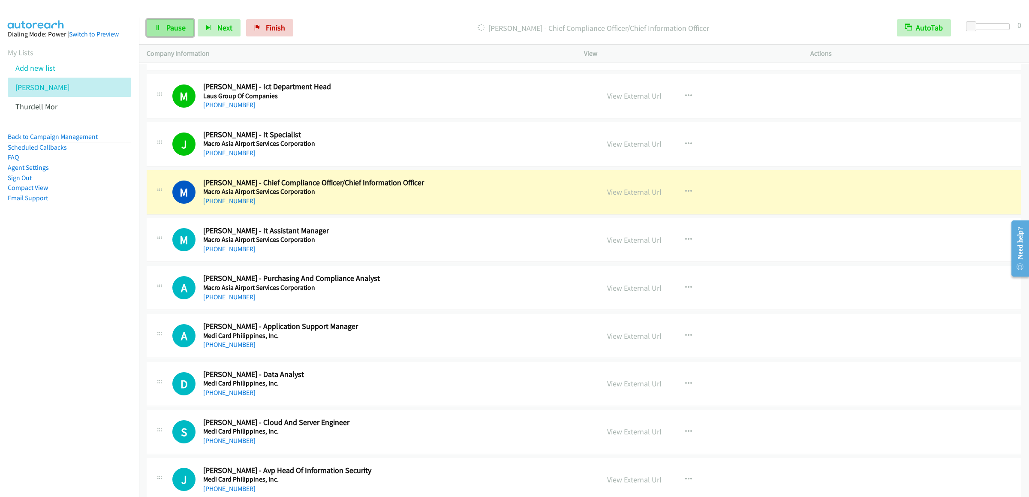
click at [178, 31] on span "Pause" at bounding box center [175, 28] width 19 height 10
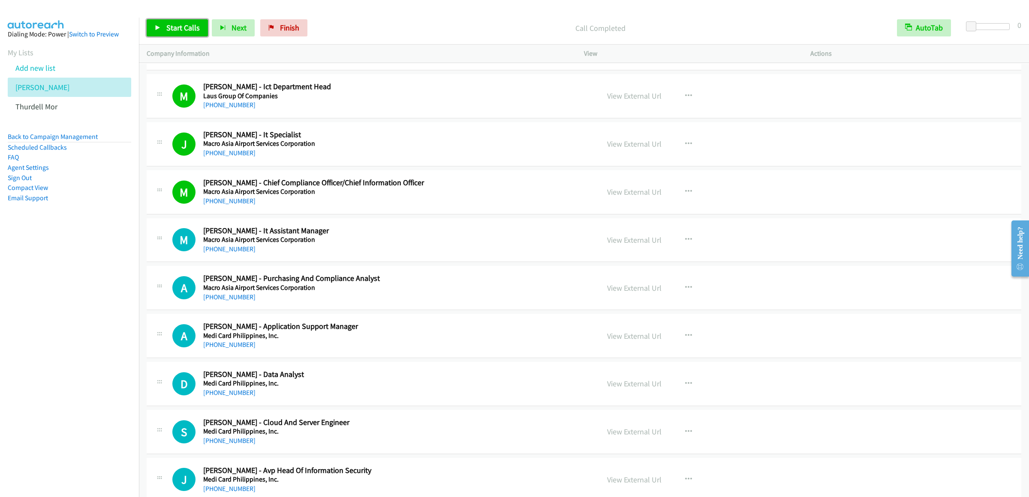
click at [172, 31] on span "Start Calls" at bounding box center [182, 28] width 33 height 10
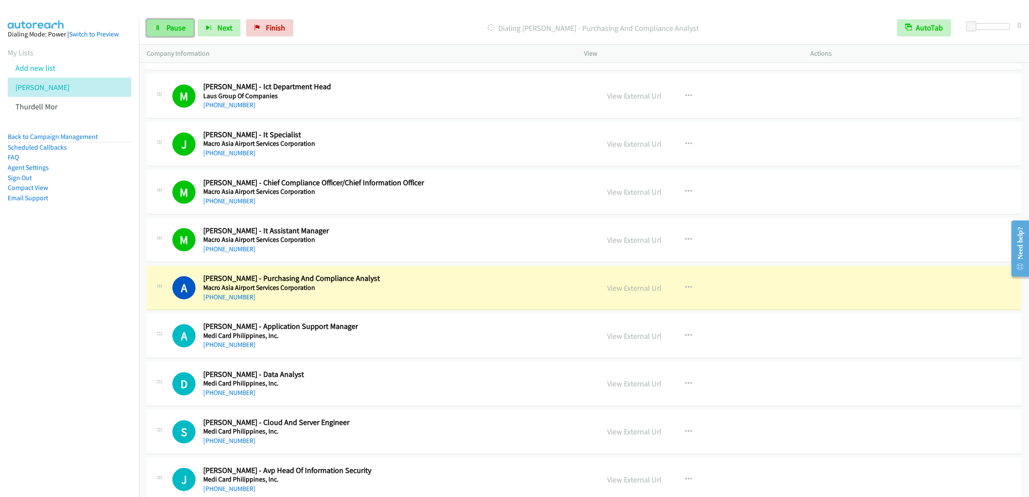
click at [165, 20] on link "Pause" at bounding box center [170, 27] width 47 height 17
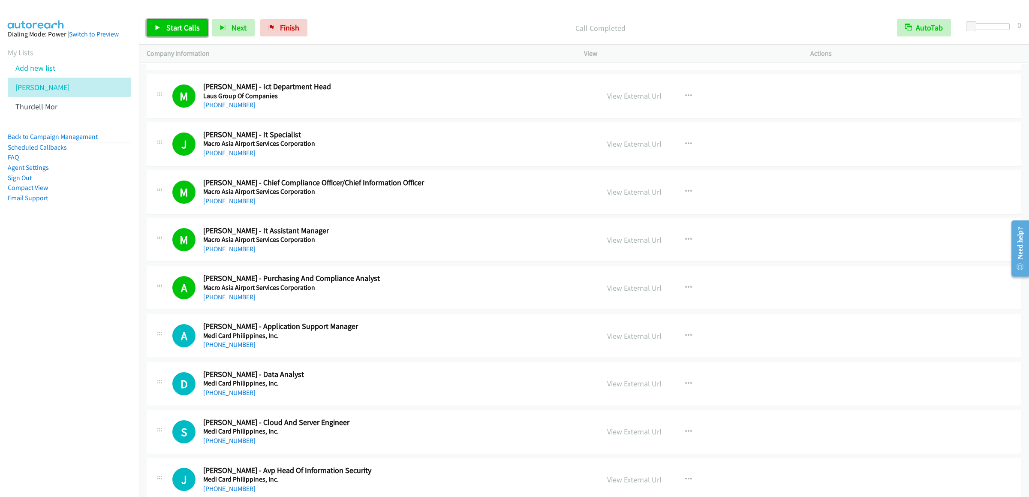
click at [162, 30] on link "Start Calls" at bounding box center [177, 27] width 61 height 17
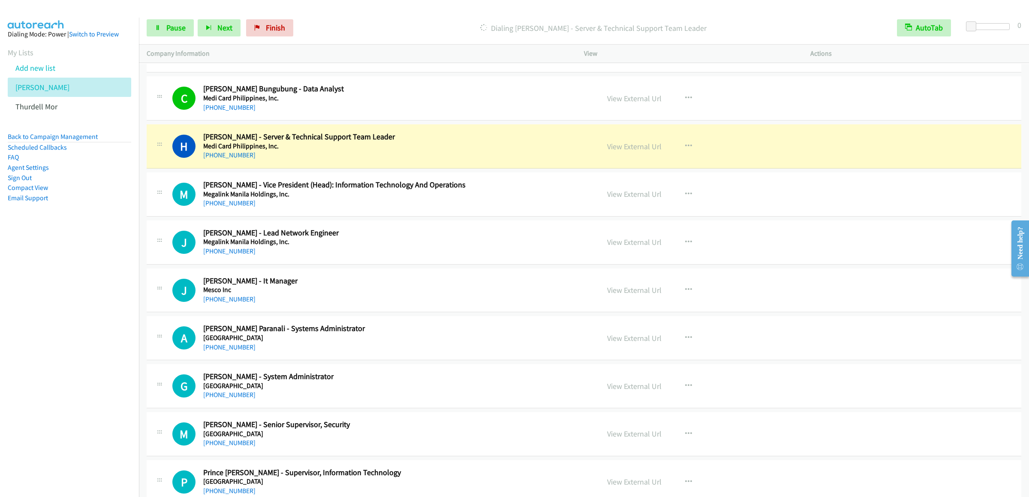
scroll to position [7008, 0]
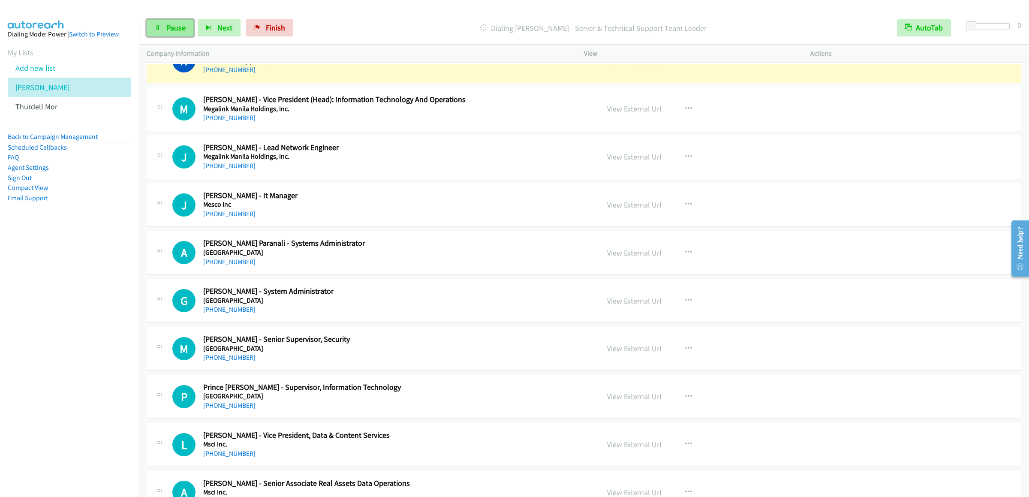
click at [147, 26] on link "Pause" at bounding box center [170, 27] width 47 height 17
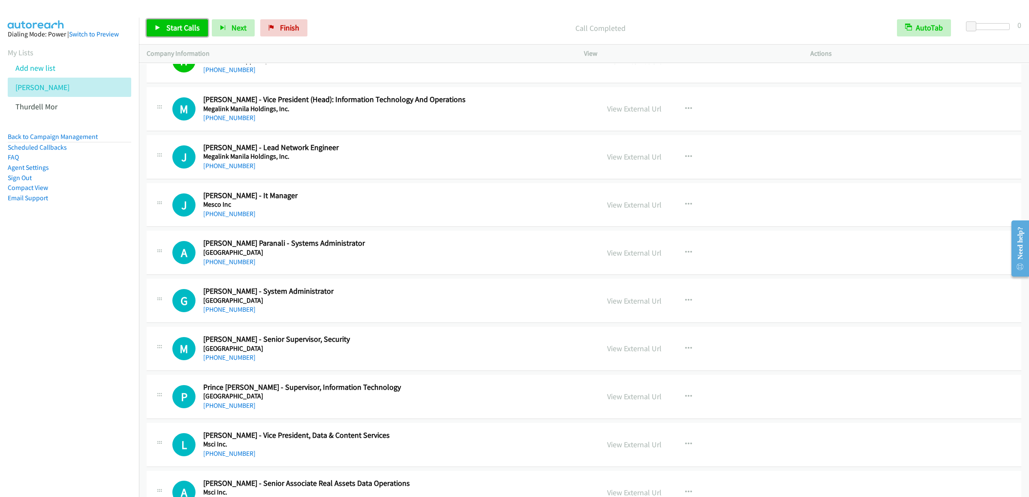
click at [179, 31] on span "Start Calls" at bounding box center [182, 28] width 33 height 10
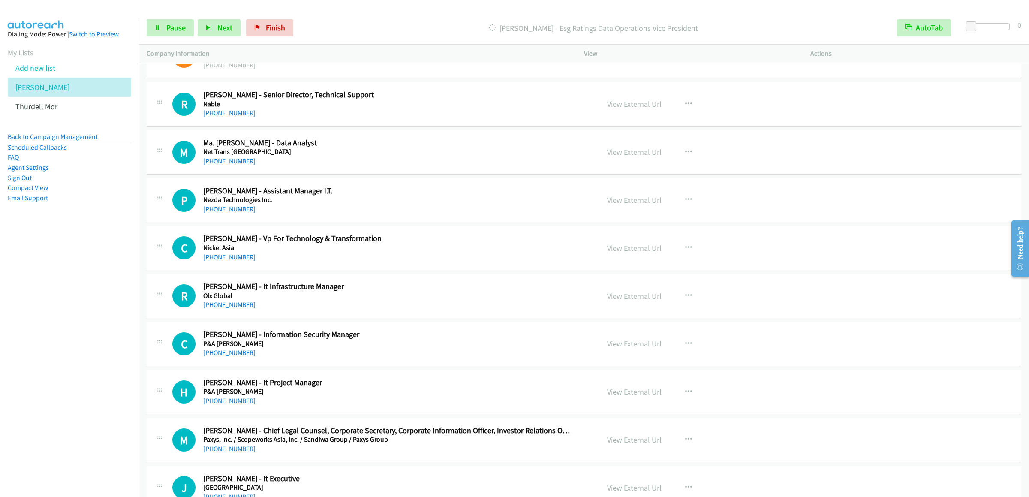
scroll to position [7523, 0]
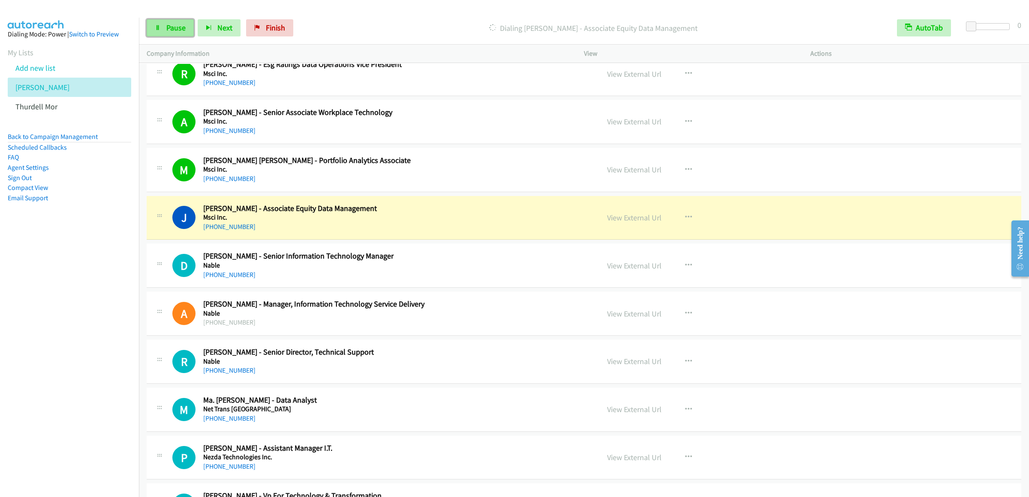
click at [169, 22] on link "Pause" at bounding box center [170, 27] width 47 height 17
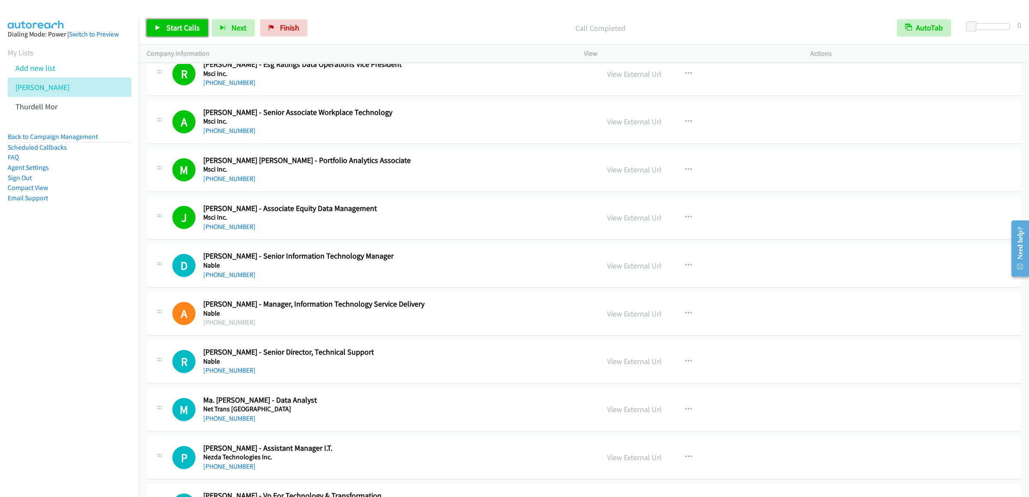
click at [157, 29] on icon at bounding box center [158, 28] width 6 height 6
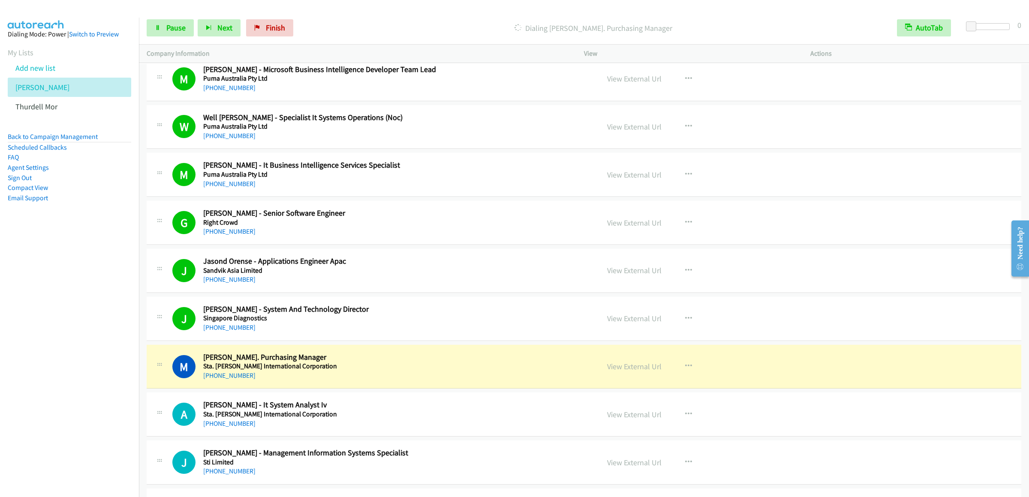
scroll to position [8638, 0]
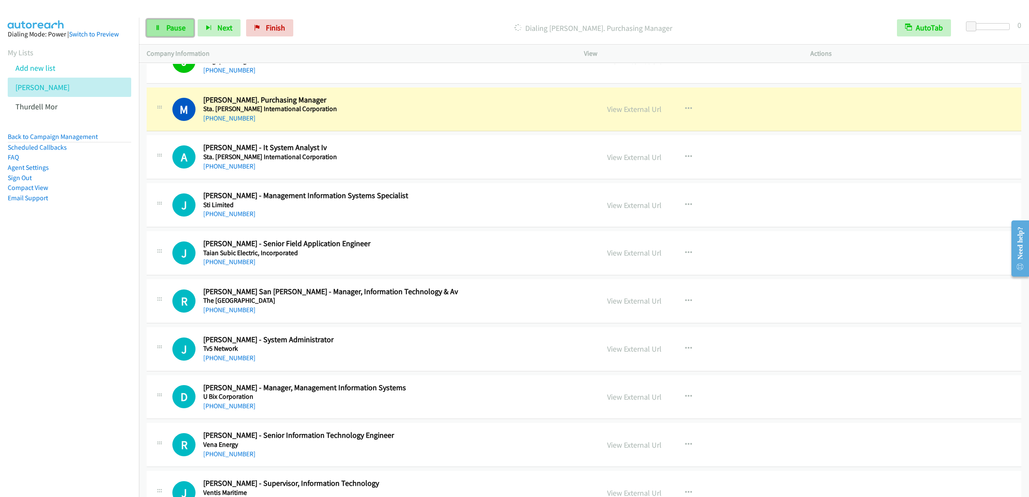
click at [176, 23] on span "Pause" at bounding box center [175, 28] width 19 height 10
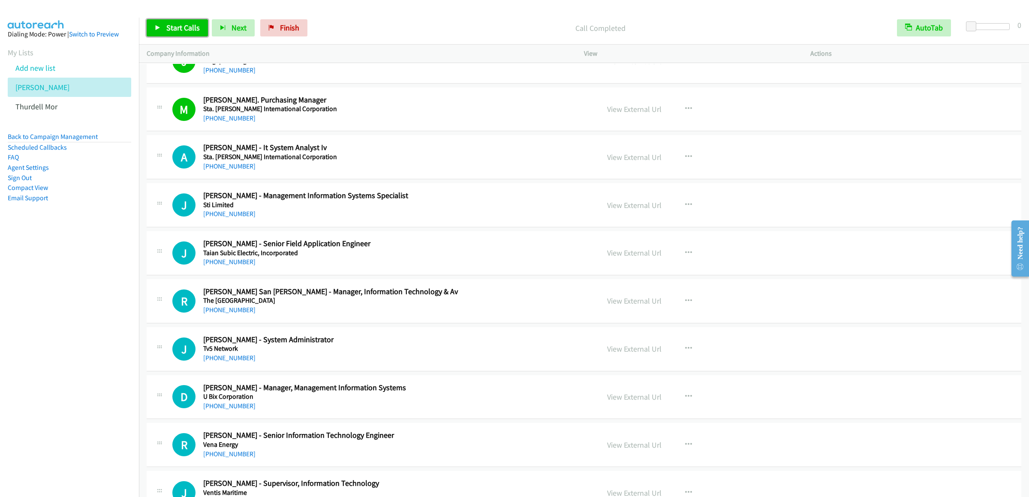
click at [171, 35] on link "Start Calls" at bounding box center [177, 27] width 61 height 17
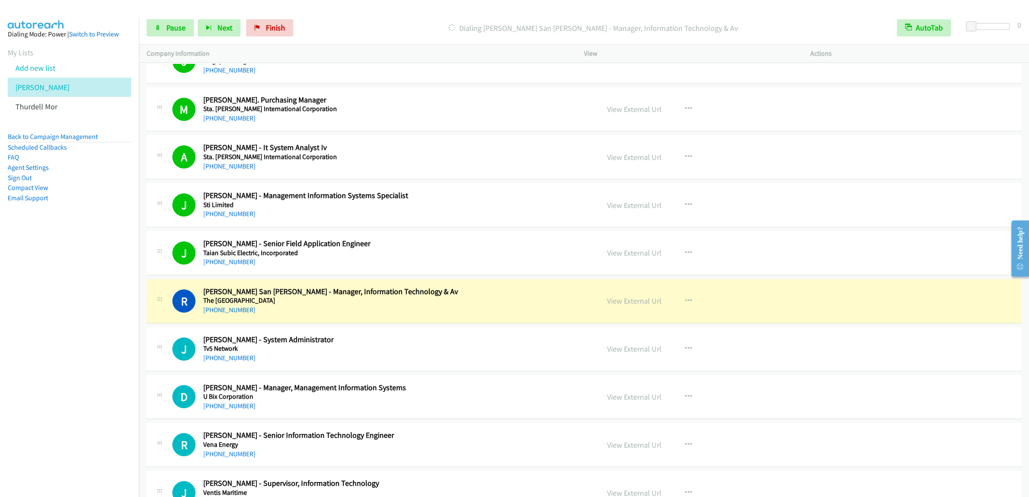
click at [156, 40] on div "Start Calls Pause Next Finish Dialing Roy San Buenaventura - Manager, Informati…" at bounding box center [584, 28] width 890 height 33
click at [165, 29] on link "Pause" at bounding box center [170, 27] width 47 height 17
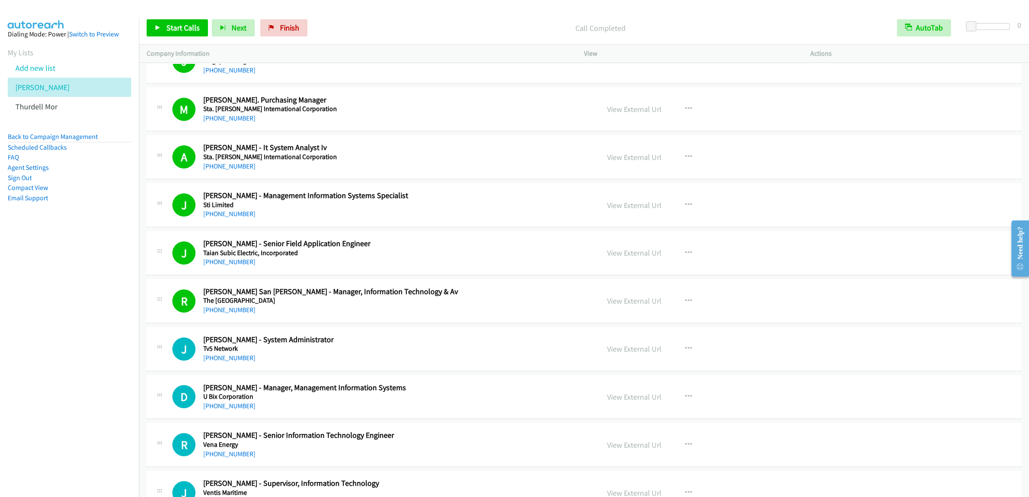
scroll to position [8724, 0]
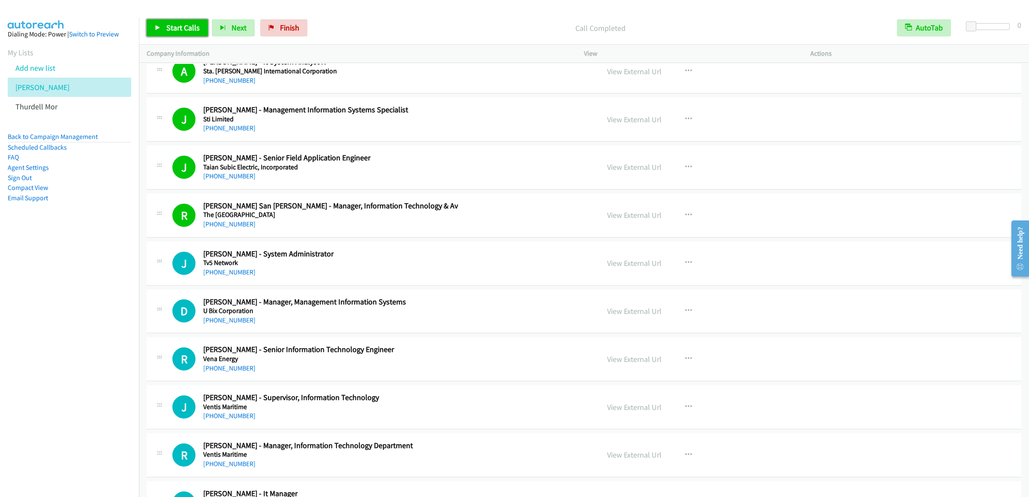
click at [166, 33] on link "Start Calls" at bounding box center [177, 27] width 61 height 17
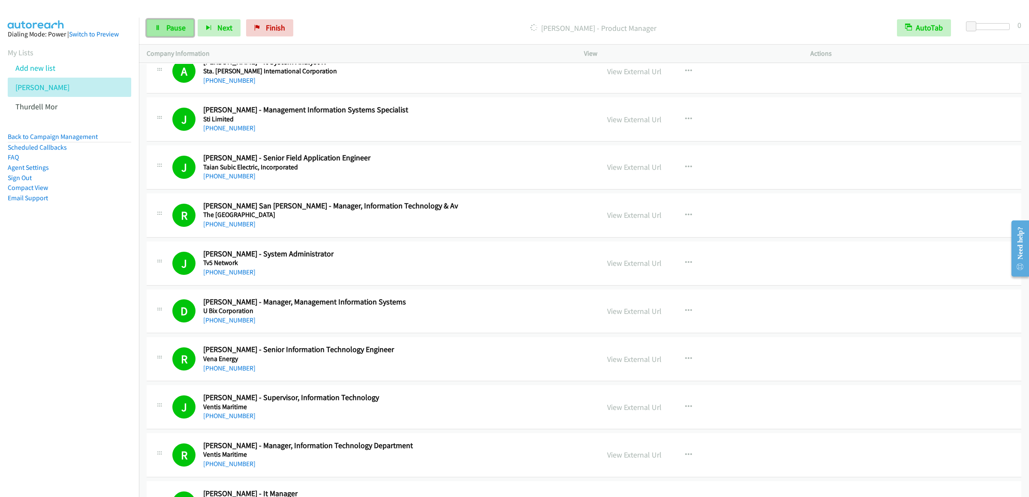
click at [171, 31] on span "Pause" at bounding box center [175, 28] width 19 height 10
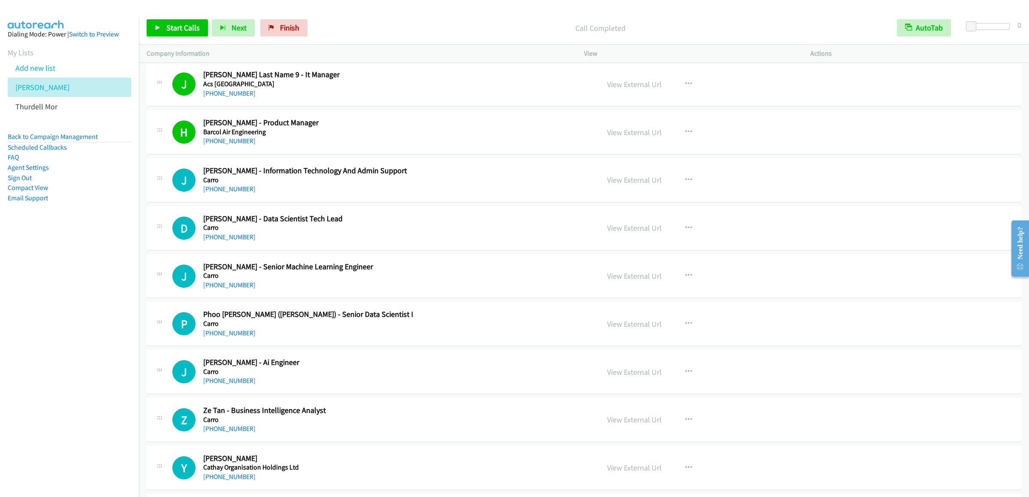
scroll to position [9324, 0]
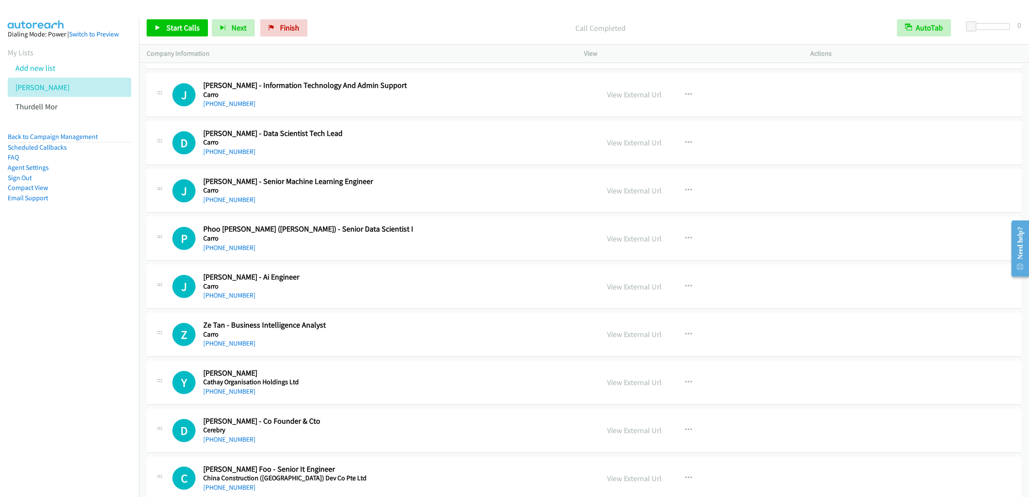
click at [193, 18] on div "Start Calls Pause Next Finish Call Completed AutoTab AutoTab 0" at bounding box center [584, 28] width 890 height 33
click at [190, 22] on link "Start Calls" at bounding box center [177, 27] width 61 height 17
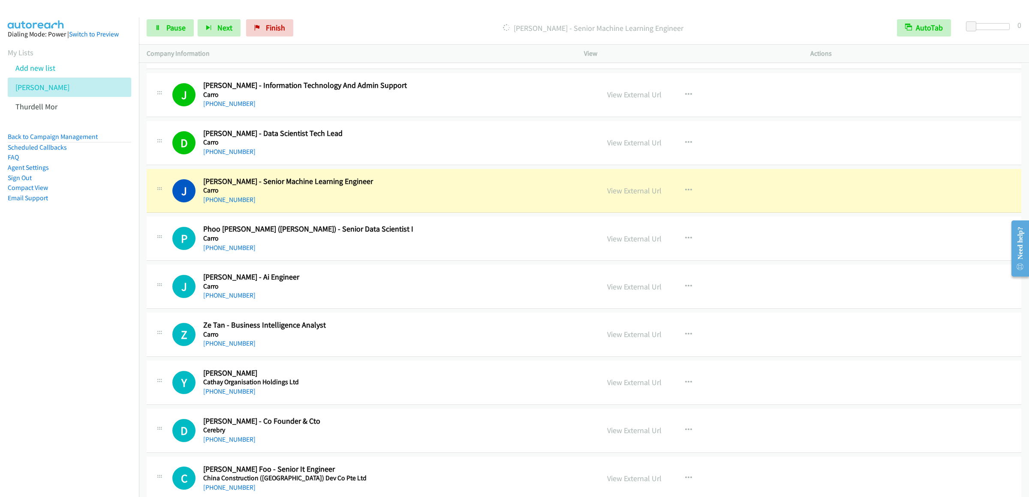
click at [181, 40] on div "Start Calls Pause Next Finish Dialing Jonas Lim - Senior Machine Learning Engin…" at bounding box center [584, 28] width 890 height 33
click at [180, 35] on link "Pause" at bounding box center [170, 27] width 47 height 17
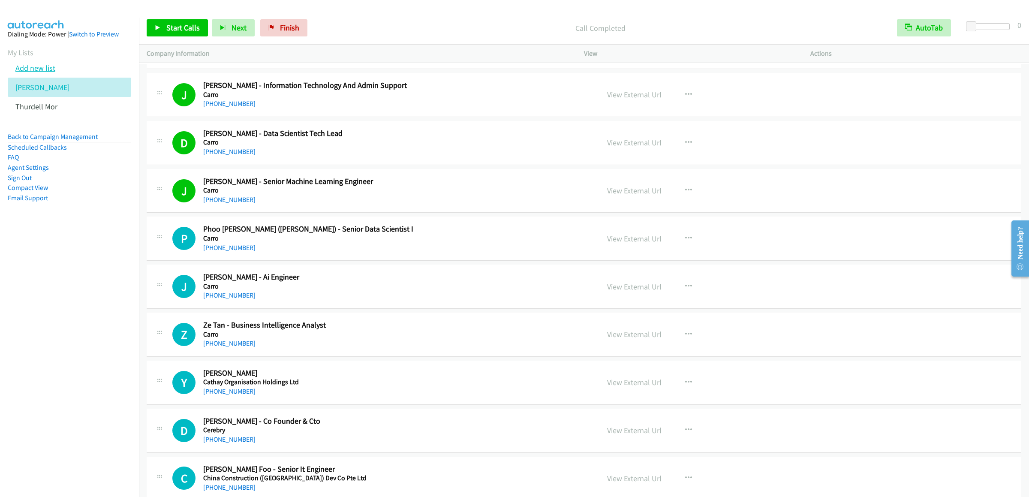
click at [50, 73] on link "Add new list" at bounding box center [35, 68] width 40 height 10
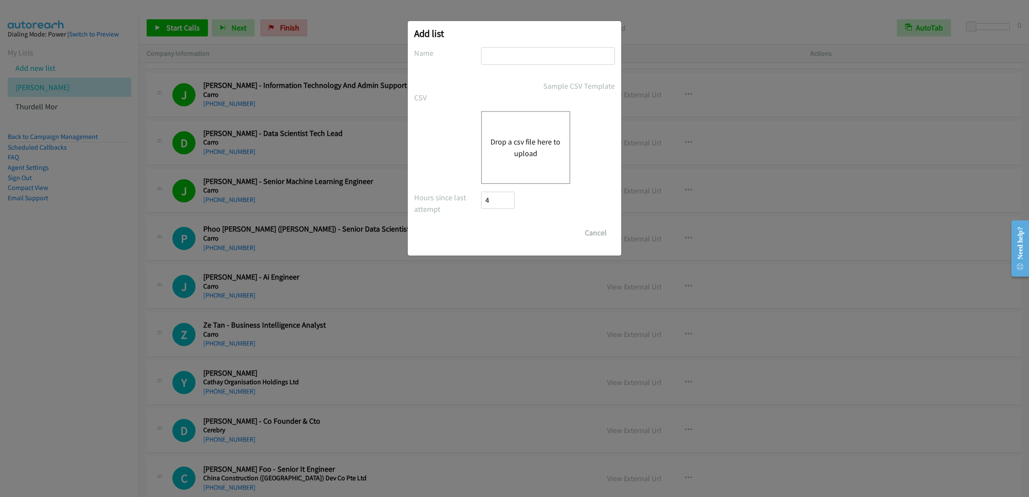
click at [562, 57] on input "text" at bounding box center [548, 56] width 134 height 18
type input "2nd morning dell"
click at [498, 127] on div "Drop a csv file here to upload" at bounding box center [525, 147] width 89 height 73
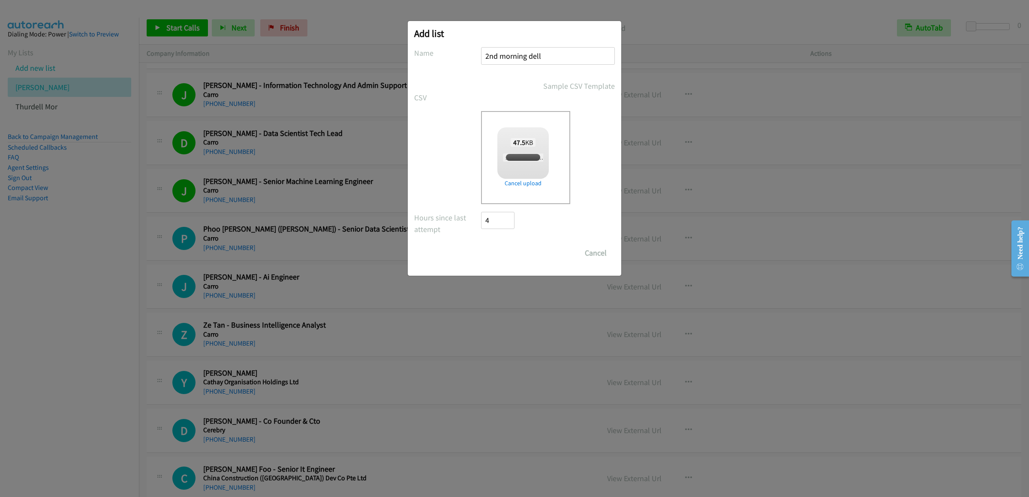
checkbox input "true"
drag, startPoint x: 511, startPoint y: 253, endPoint x: 569, endPoint y: 230, distance: 62.5
click at [511, 253] on input "Save List" at bounding box center [503, 252] width 45 height 17
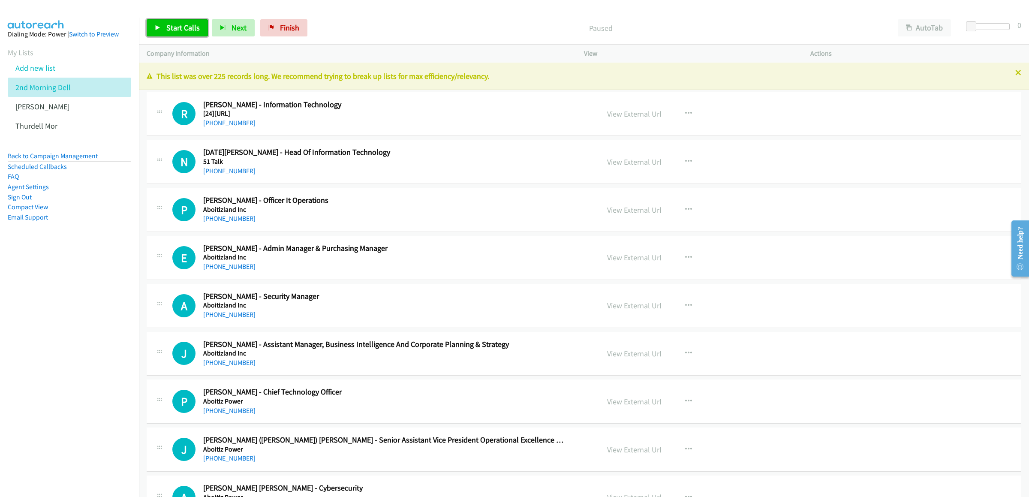
click at [174, 28] on span "Start Calls" at bounding box center [182, 28] width 33 height 10
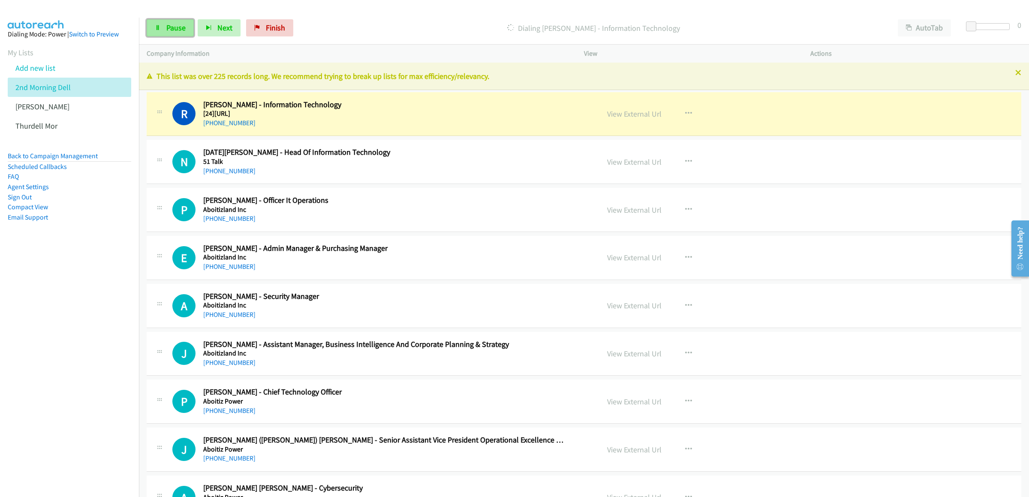
click at [166, 26] on span "Pause" at bounding box center [175, 28] width 19 height 10
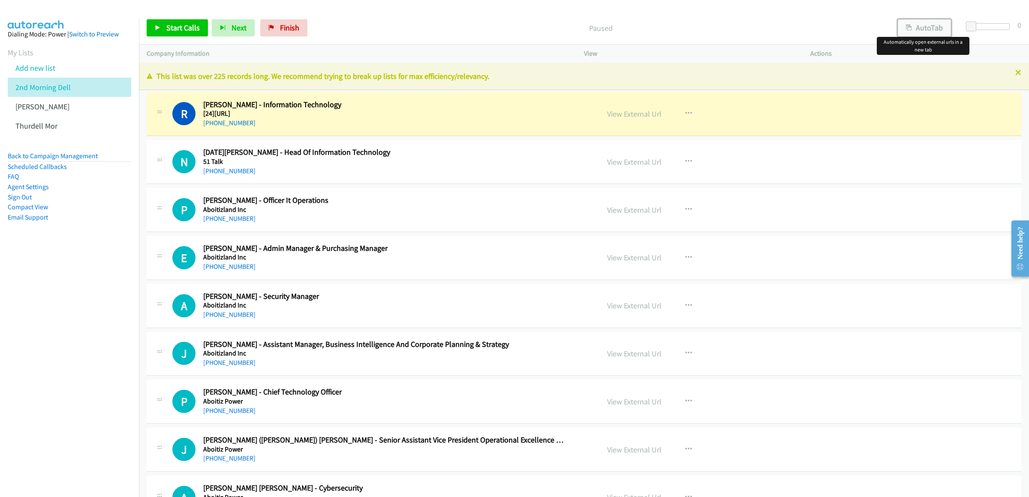
click at [946, 27] on button "AutoTab" at bounding box center [924, 27] width 53 height 17
click at [634, 114] on link "View External Url" at bounding box center [634, 114] width 54 height 10
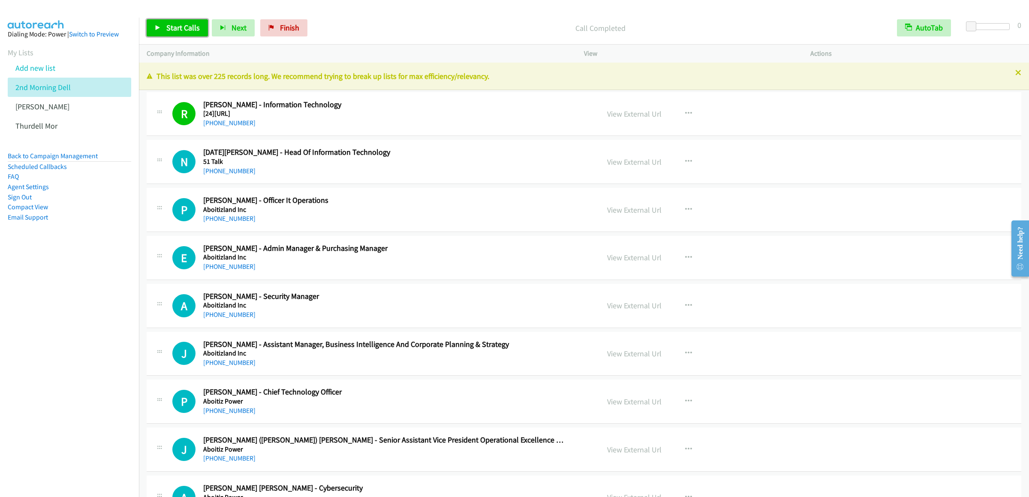
click at [174, 31] on span "Start Calls" at bounding box center [182, 28] width 33 height 10
click at [180, 21] on link "Pause" at bounding box center [170, 27] width 47 height 17
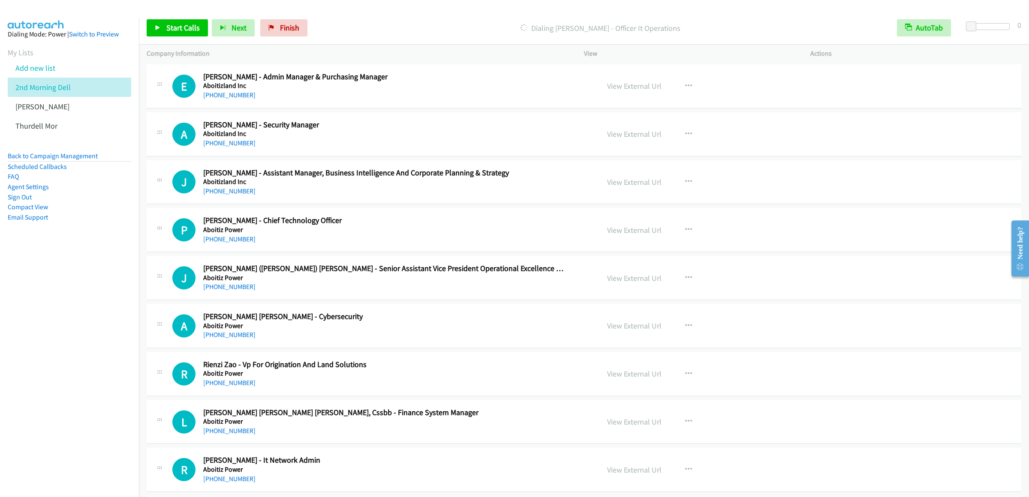
scroll to position [85, 0]
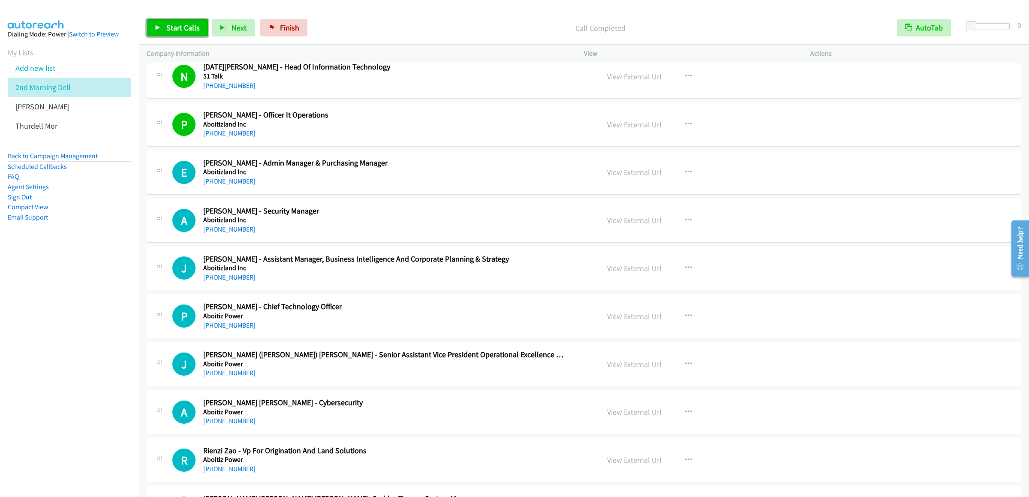
click at [182, 25] on span "Start Calls" at bounding box center [182, 28] width 33 height 10
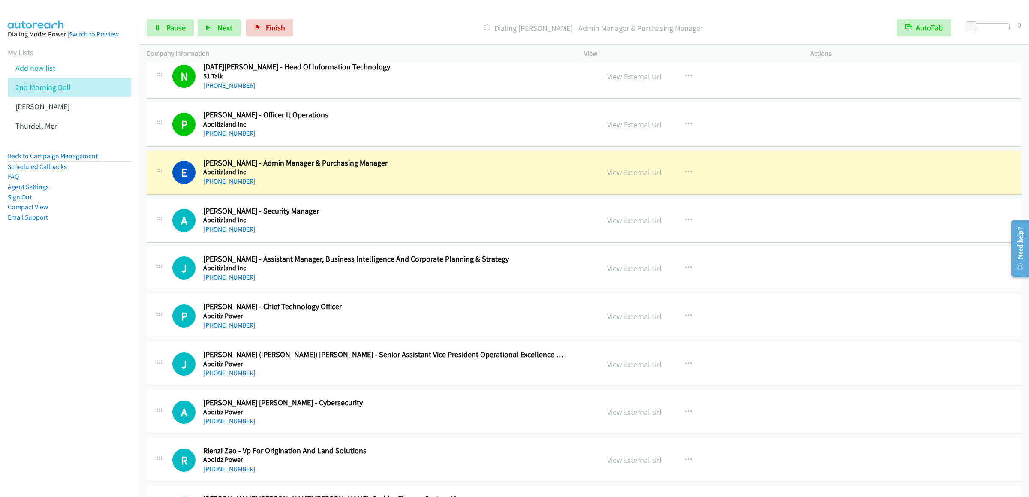
click at [166, 15] on div "Start Calls Pause Next Finish Dialing Evelyn Tan - Admin Manager & Purchasing M…" at bounding box center [584, 28] width 890 height 33
click at [161, 27] on link "Pause" at bounding box center [170, 27] width 47 height 17
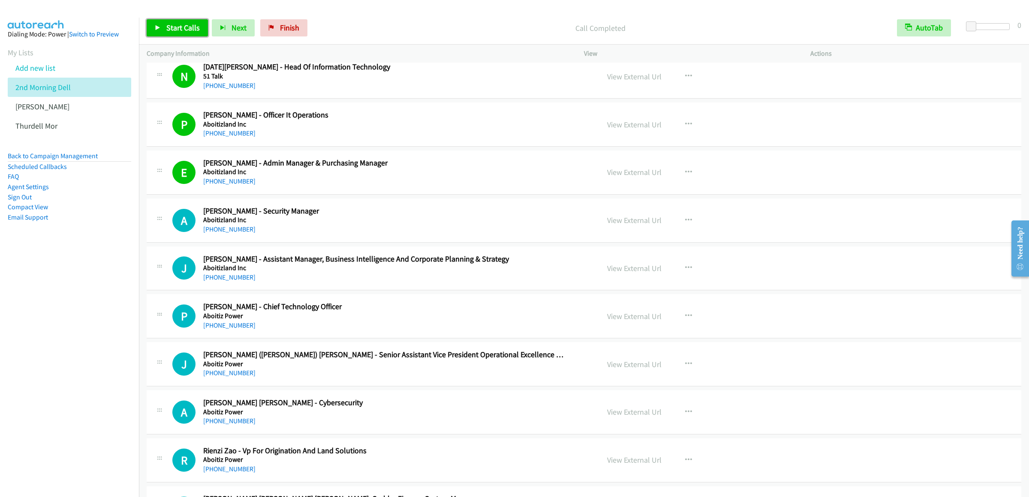
click at [163, 22] on link "Start Calls" at bounding box center [177, 27] width 61 height 17
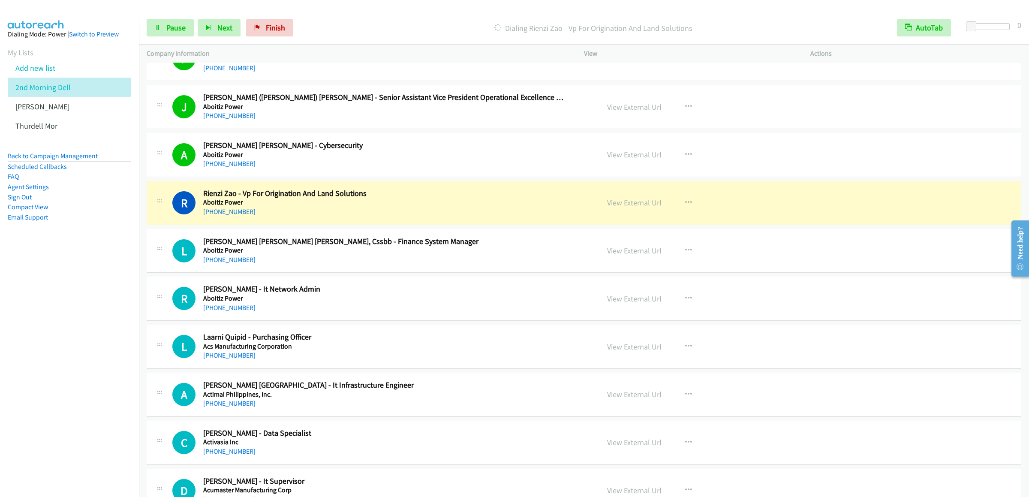
scroll to position [429, 0]
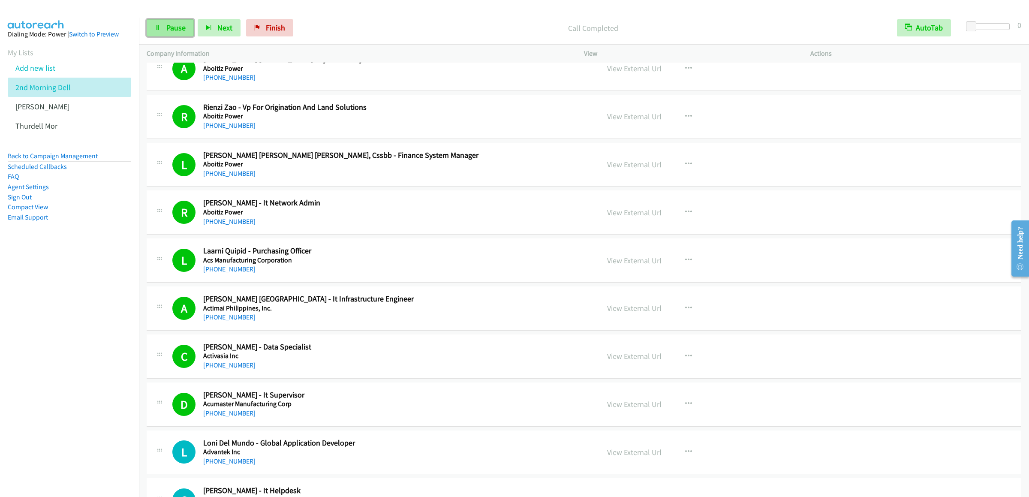
click at [172, 29] on span "Pause" at bounding box center [175, 28] width 19 height 10
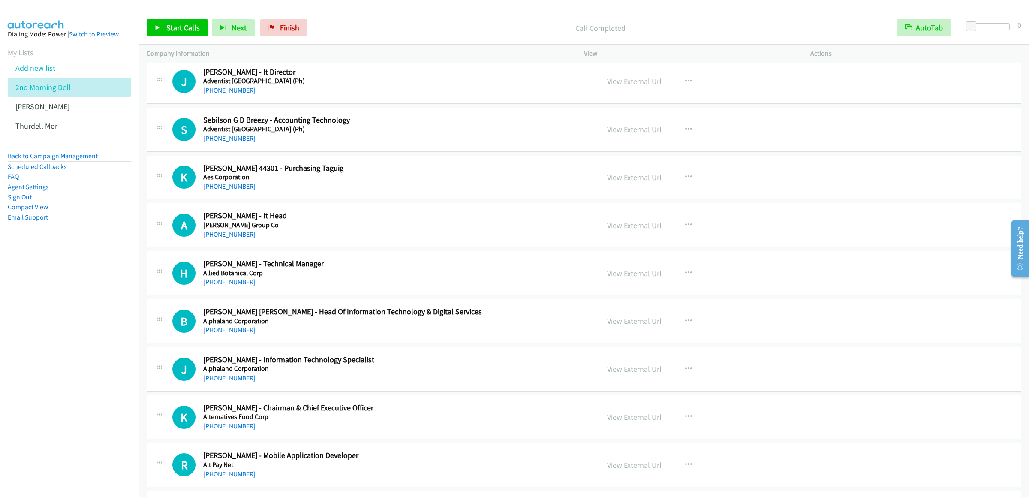
scroll to position [772, 0]
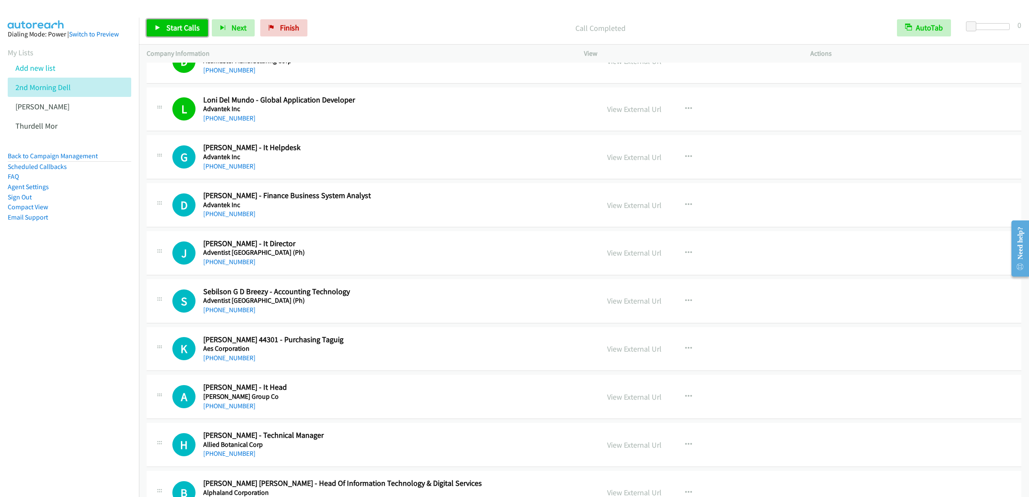
click at [186, 26] on span "Start Calls" at bounding box center [182, 28] width 33 height 10
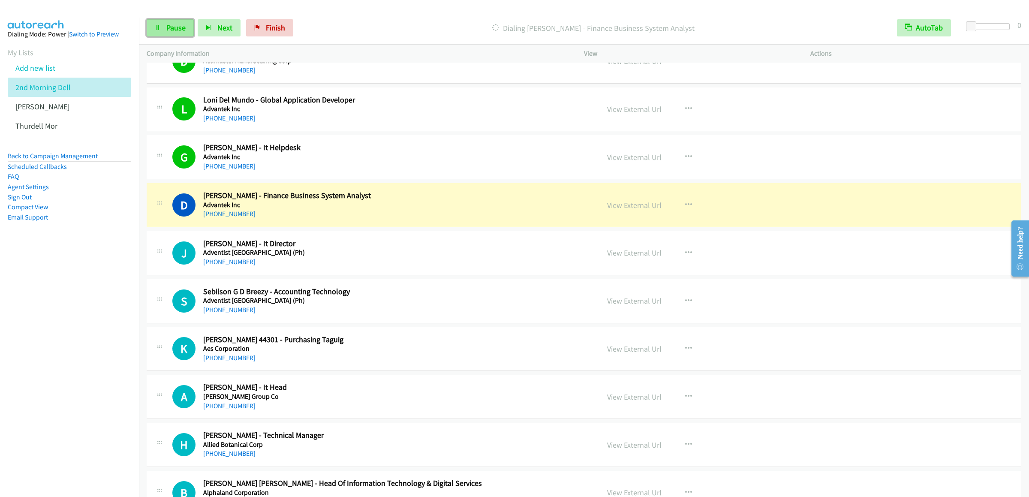
click at [164, 36] on link "Pause" at bounding box center [170, 27] width 47 height 17
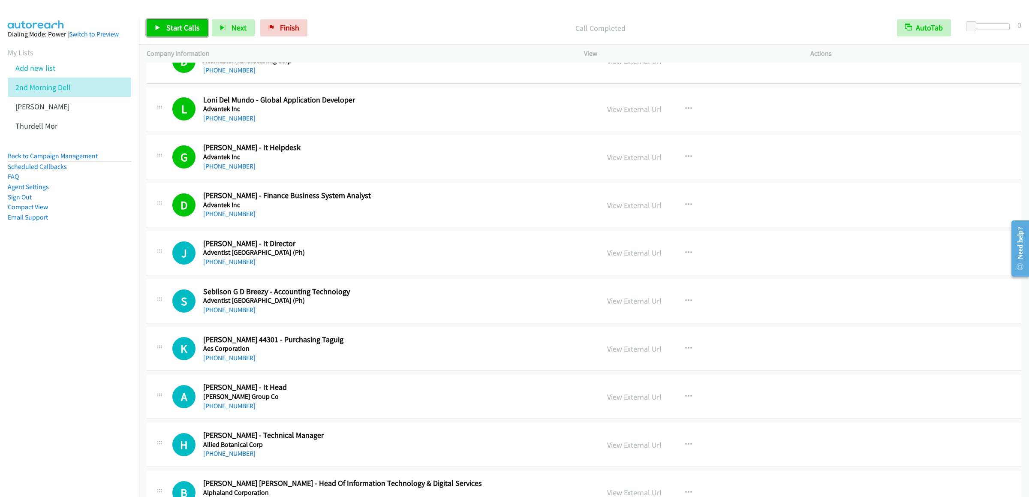
click at [183, 30] on span "Start Calls" at bounding box center [182, 28] width 33 height 10
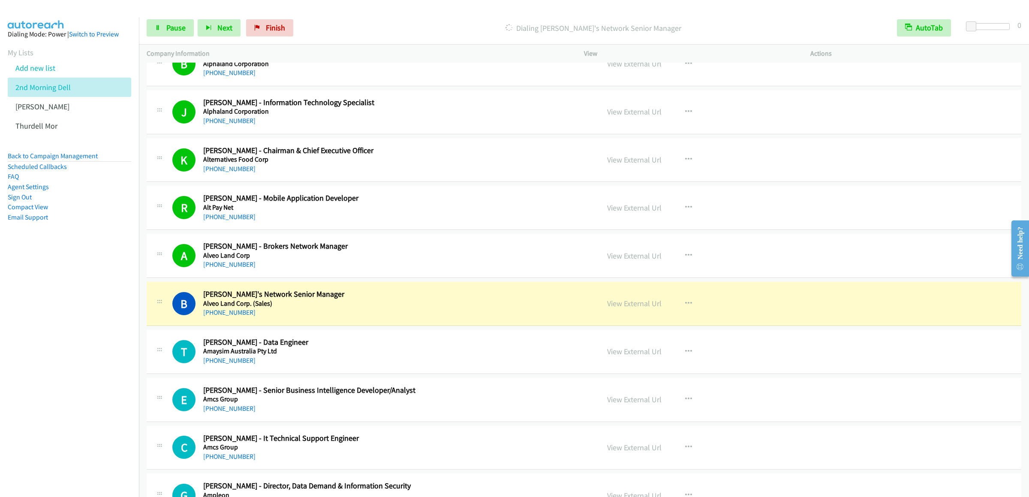
scroll to position [1372, 0]
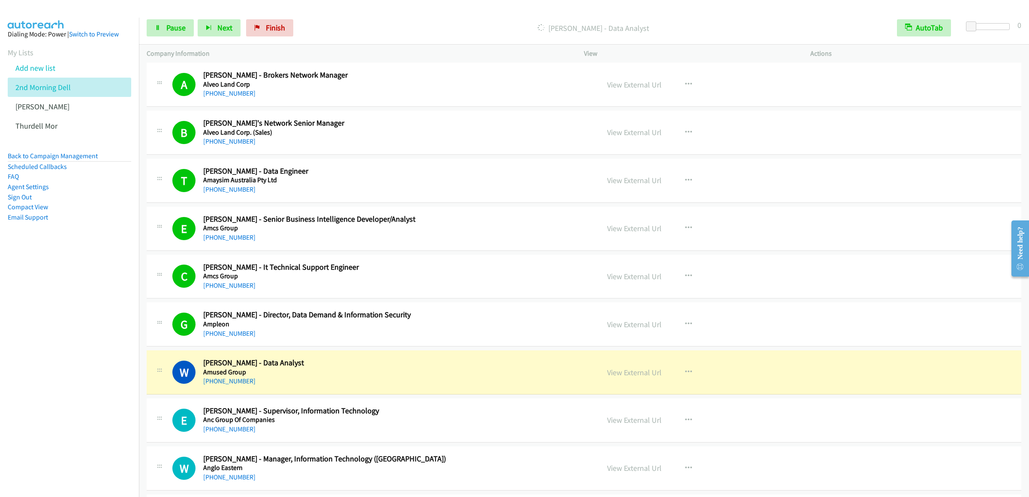
click at [166, 18] on div "Start Calls Pause Next Finish Dialing Wilkin Ong - Data Analyst AutoTab AutoTab…" at bounding box center [584, 28] width 890 height 33
click at [166, 26] on span "Pause" at bounding box center [175, 28] width 19 height 10
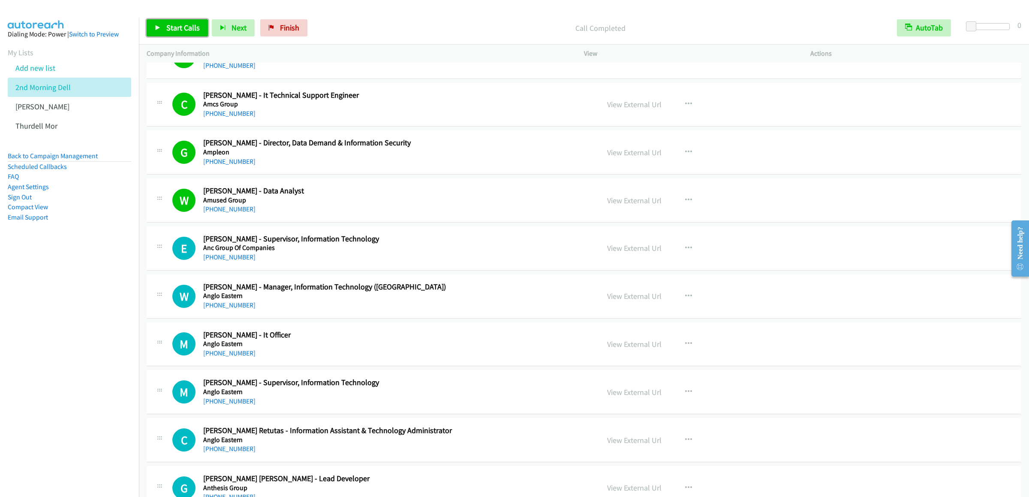
click at [169, 25] on span "Start Calls" at bounding box center [182, 28] width 33 height 10
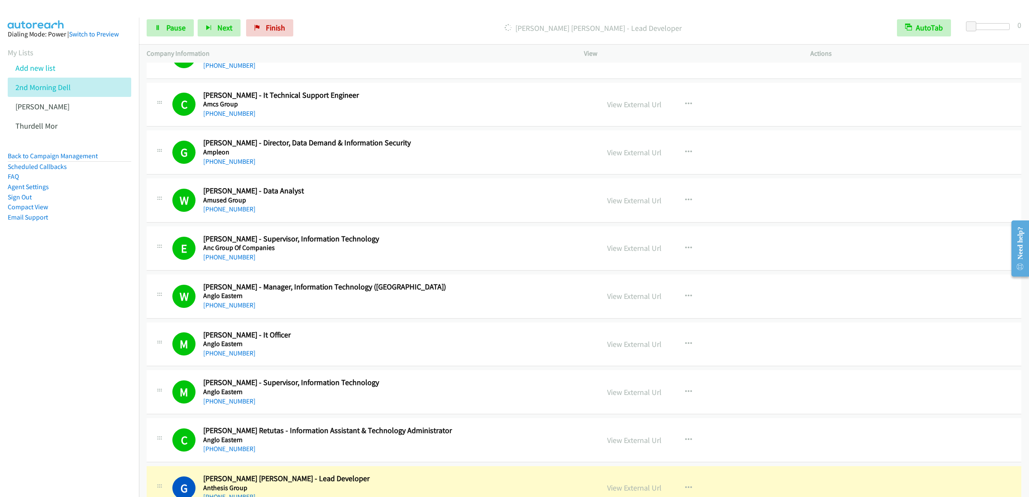
click at [161, 17] on div "Start Calls Pause Next Finish Dialing Gerber Manalo - Lead Developer AutoTab Au…" at bounding box center [584, 28] width 890 height 33
click at [170, 22] on link "Pause" at bounding box center [170, 27] width 47 height 17
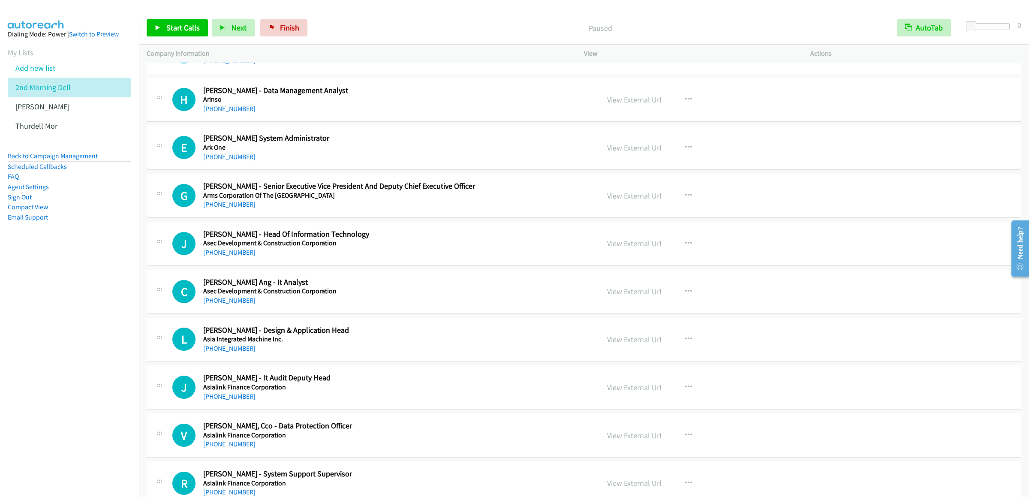
scroll to position [1973, 0]
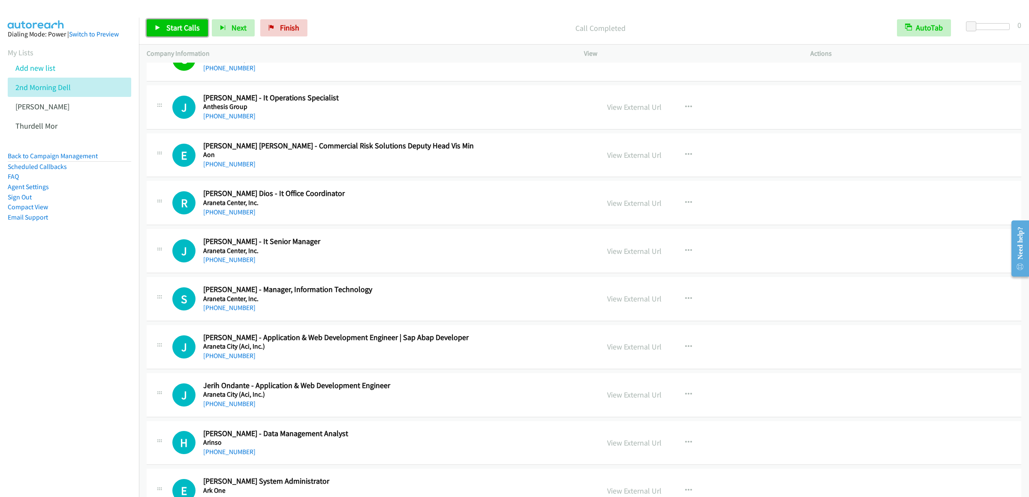
click at [173, 26] on span "Start Calls" at bounding box center [182, 28] width 33 height 10
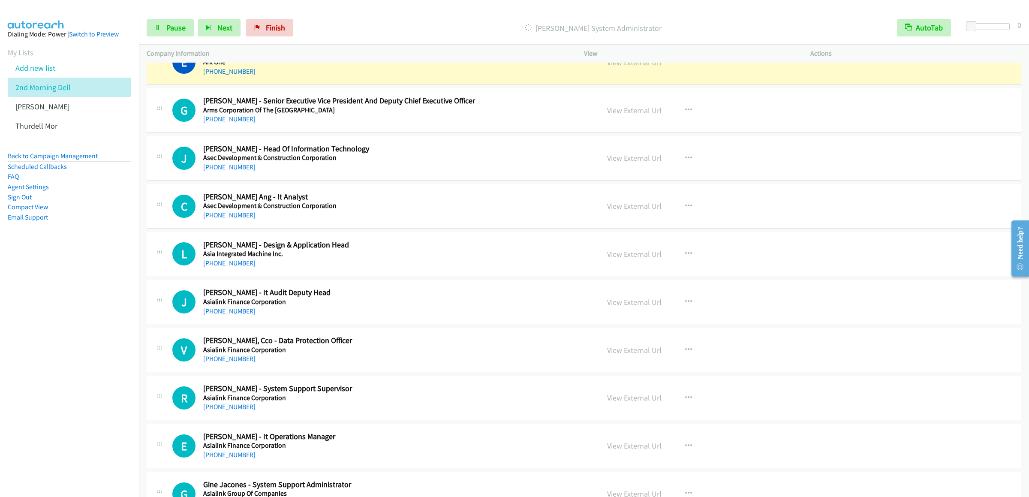
scroll to position [2316, 0]
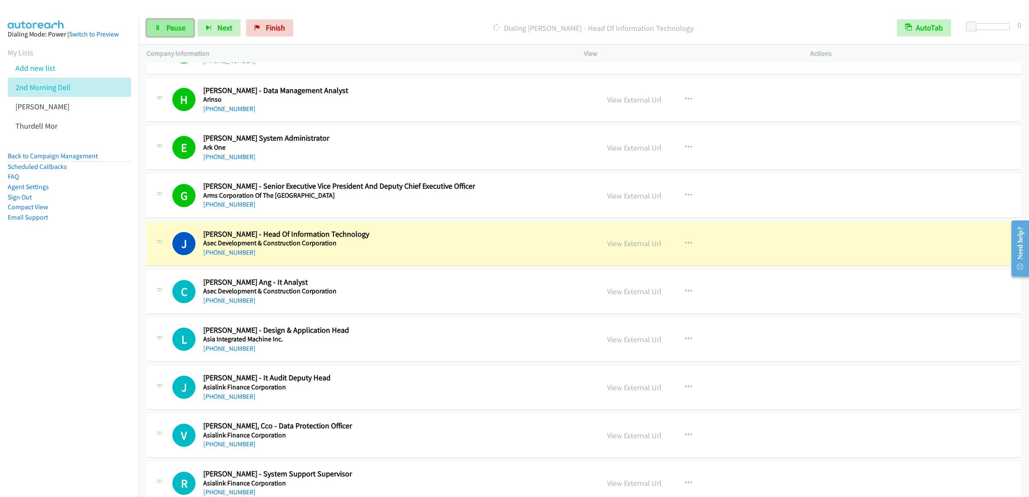
click at [172, 30] on span "Pause" at bounding box center [175, 28] width 19 height 10
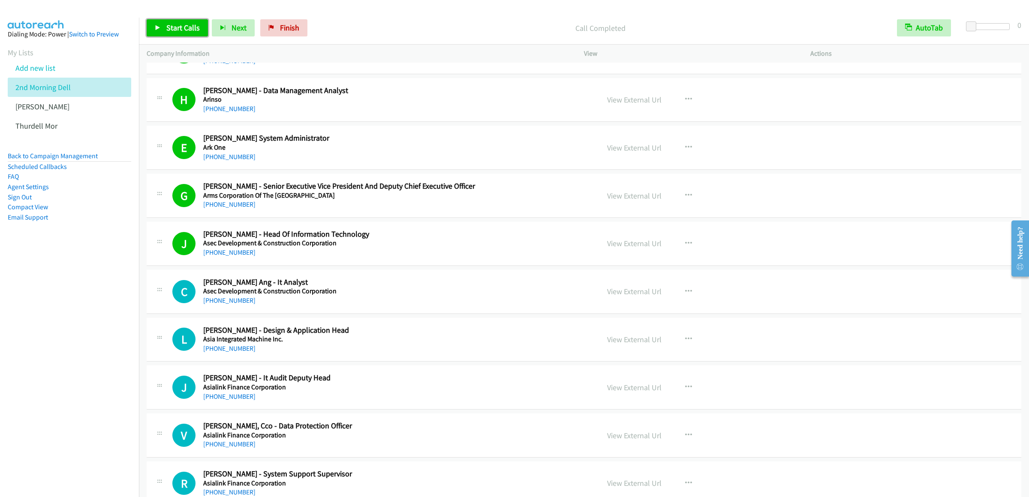
click at [168, 26] on span "Start Calls" at bounding box center [182, 28] width 33 height 10
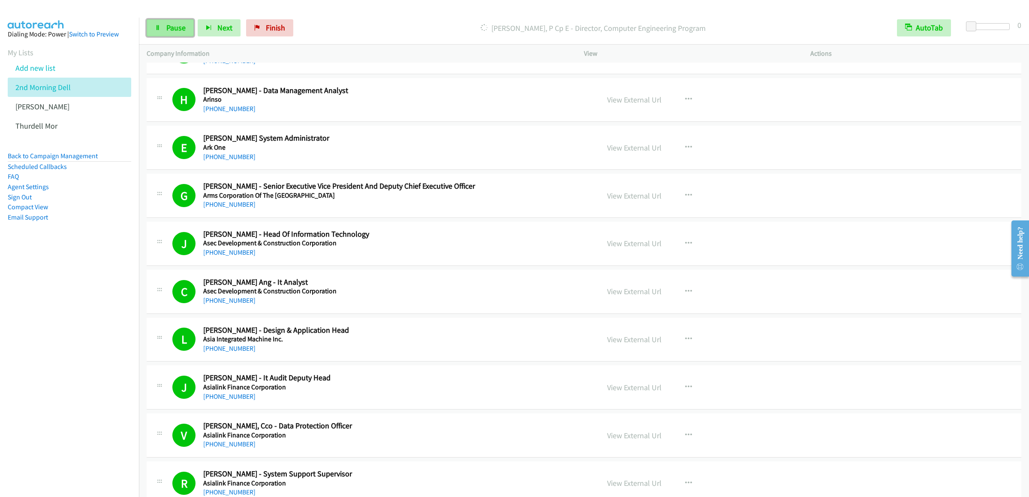
click at [154, 20] on link "Pause" at bounding box center [170, 27] width 47 height 17
click at [171, 33] on link "Start Calls" at bounding box center [177, 27] width 61 height 17
click at [169, 27] on span "Pause" at bounding box center [175, 28] width 19 height 10
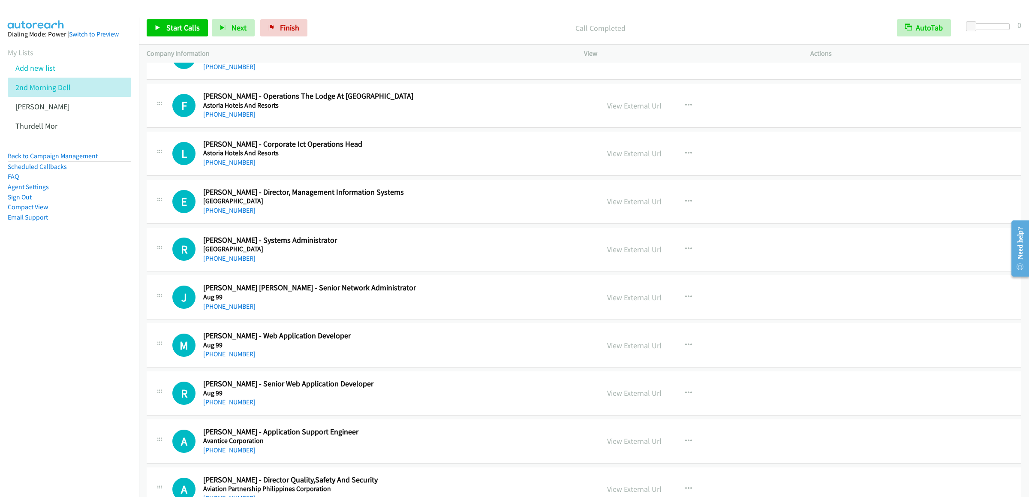
scroll to position [3088, 0]
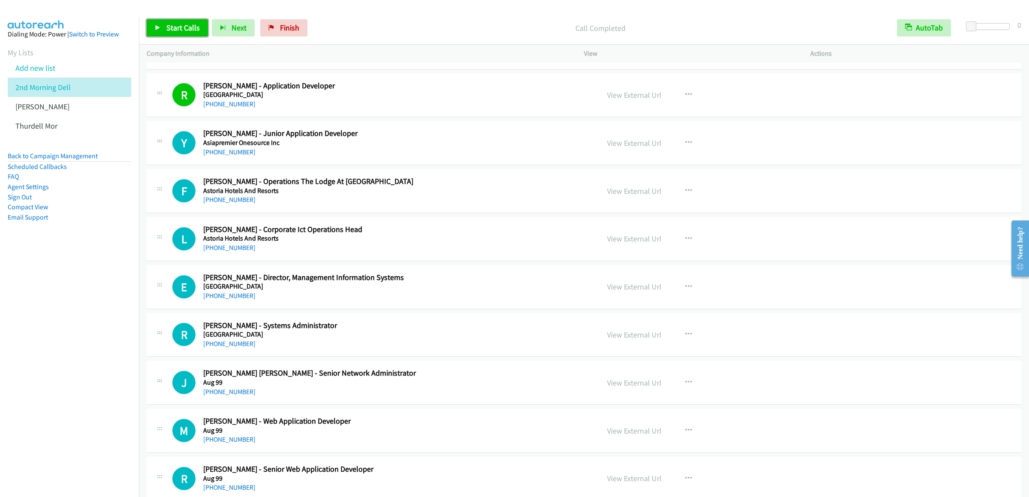
click at [175, 22] on link "Start Calls" at bounding box center [177, 27] width 61 height 17
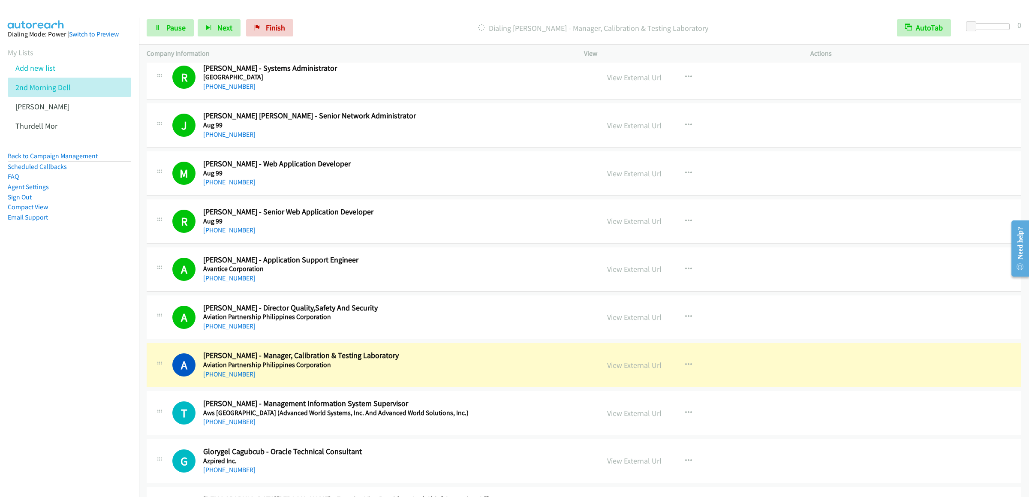
scroll to position [3603, 0]
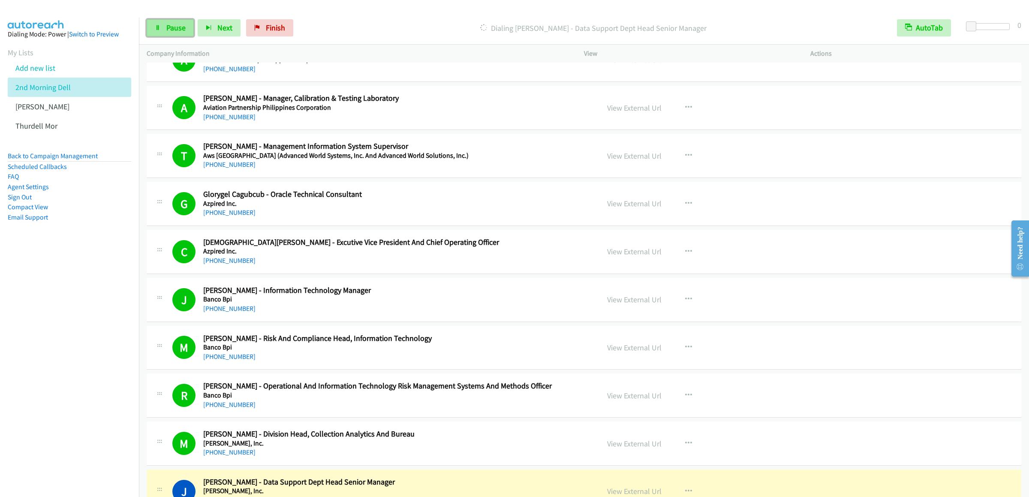
click at [161, 24] on link "Pause" at bounding box center [170, 27] width 47 height 17
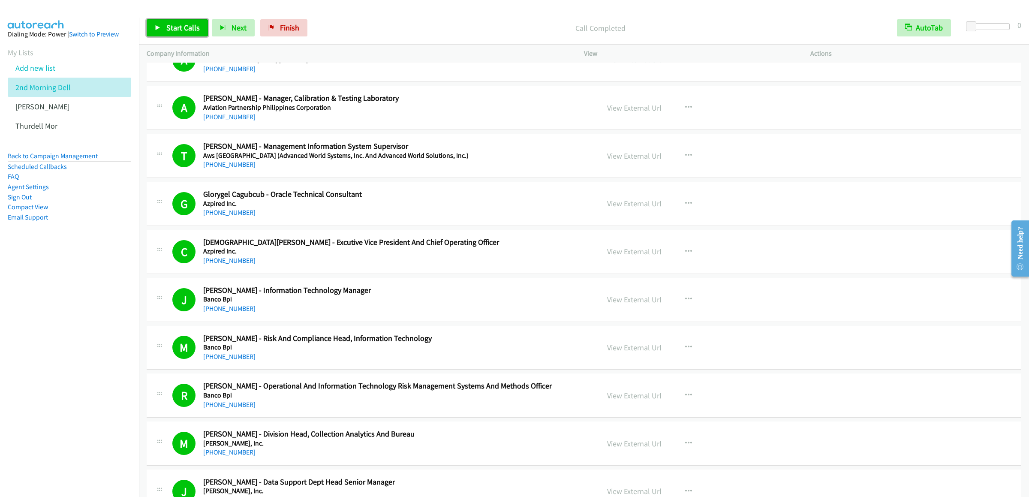
click at [178, 29] on span "Start Calls" at bounding box center [182, 28] width 33 height 10
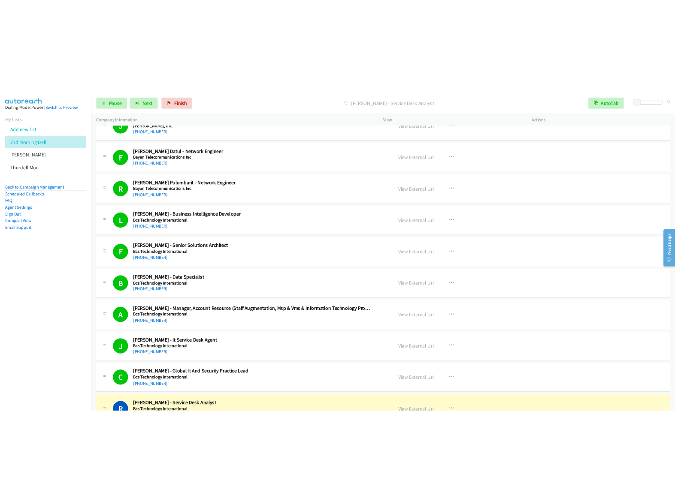
scroll to position [4375, 0]
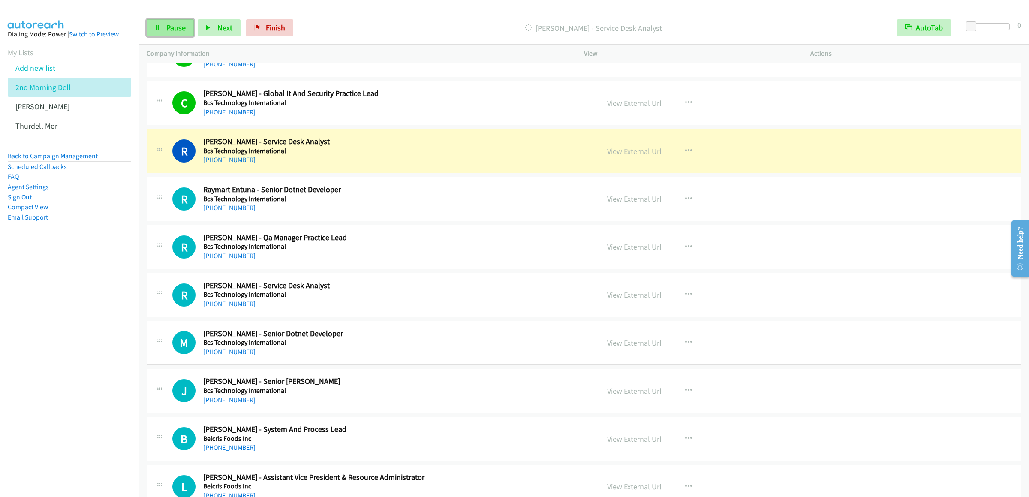
click at [169, 33] on link "Pause" at bounding box center [170, 27] width 47 height 17
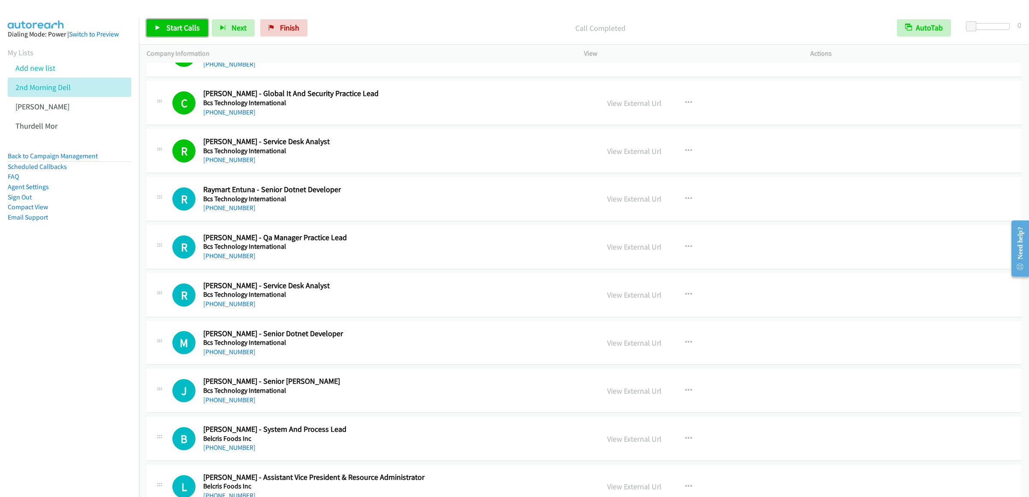
click at [163, 25] on link "Start Calls" at bounding box center [177, 27] width 61 height 17
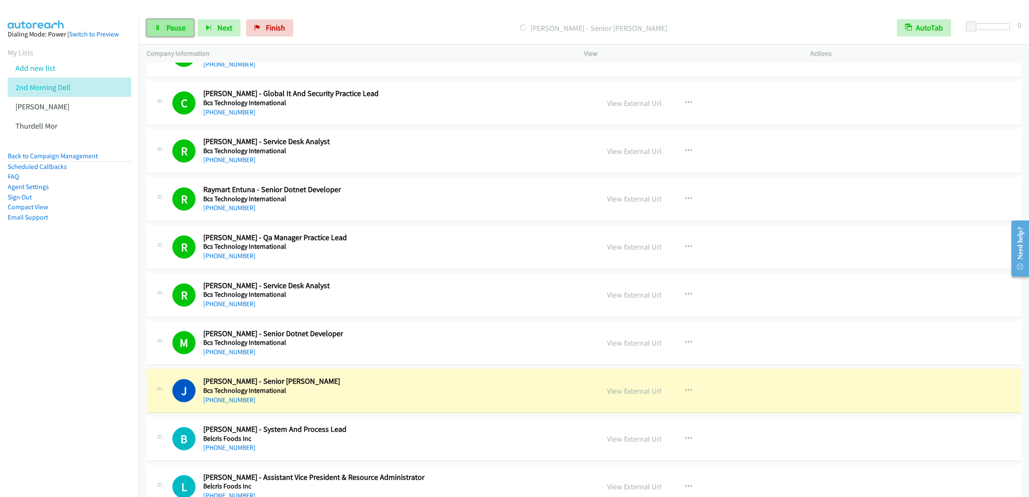
click at [169, 30] on span "Pause" at bounding box center [175, 28] width 19 height 10
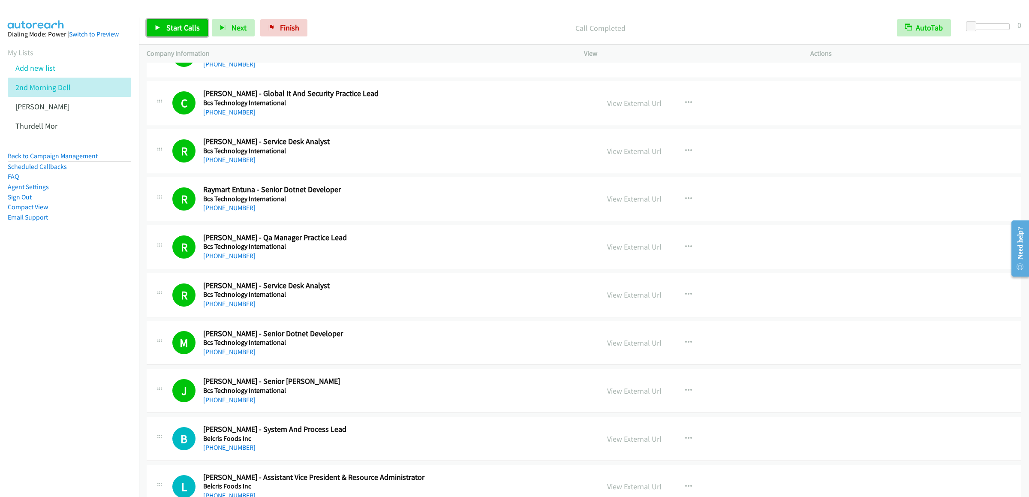
click at [169, 25] on span "Start Calls" at bounding box center [182, 28] width 33 height 10
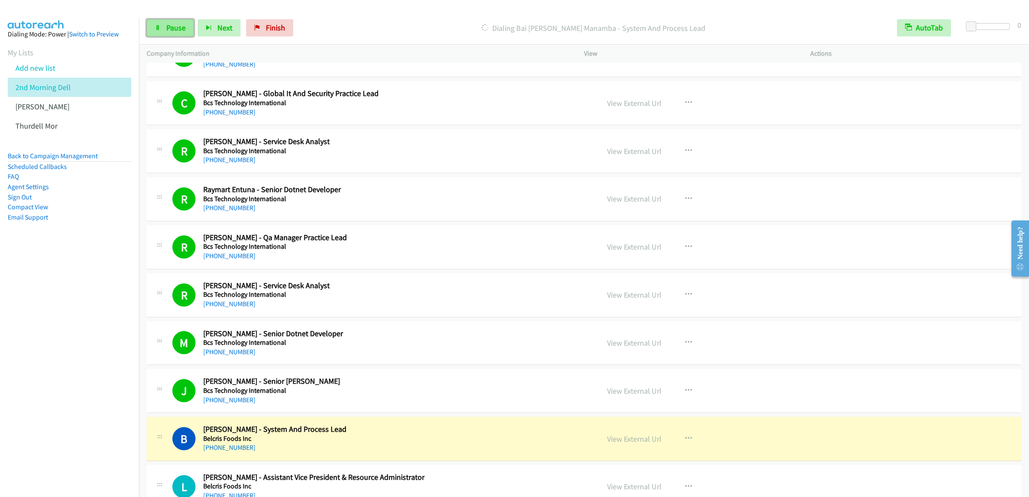
click at [170, 24] on span "Pause" at bounding box center [175, 28] width 19 height 10
